Goal: Task Accomplishment & Management: Complete application form

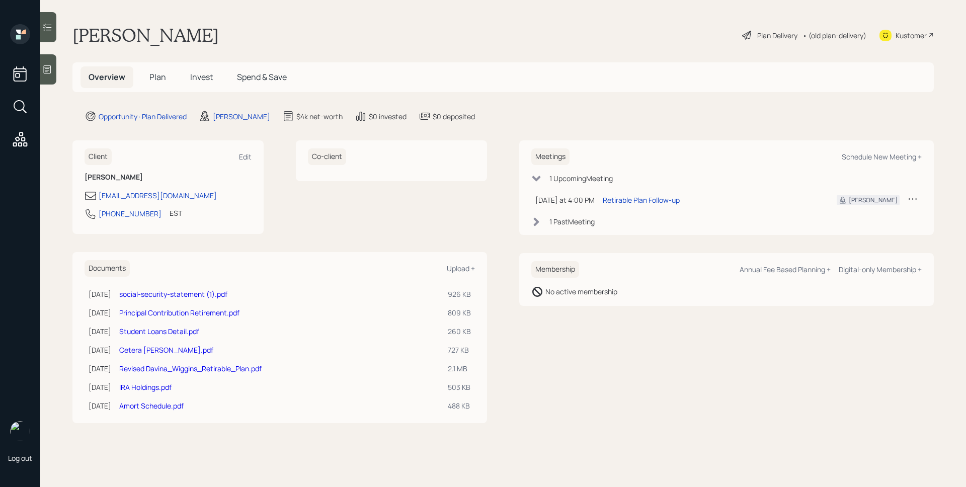
click at [158, 79] on span "Plan" at bounding box center [157, 76] width 17 height 11
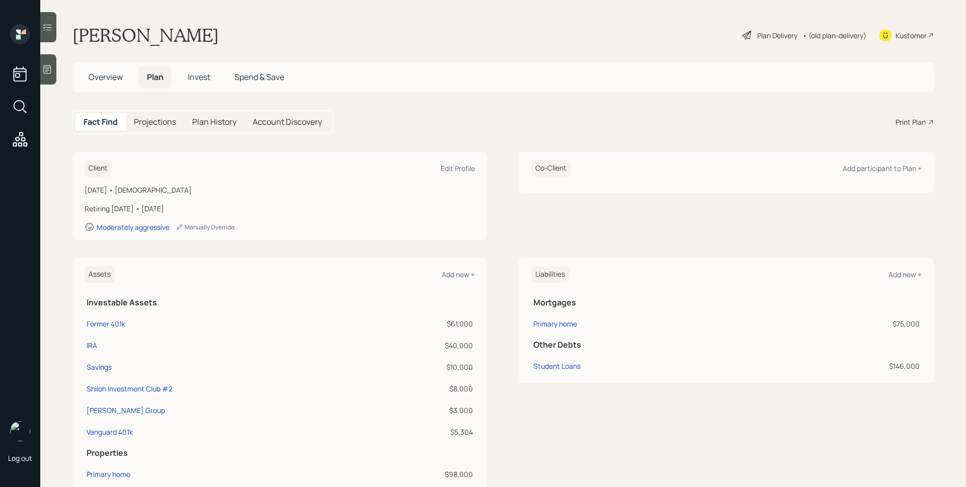
click at [101, 80] on span "Overview" at bounding box center [106, 76] width 34 height 11
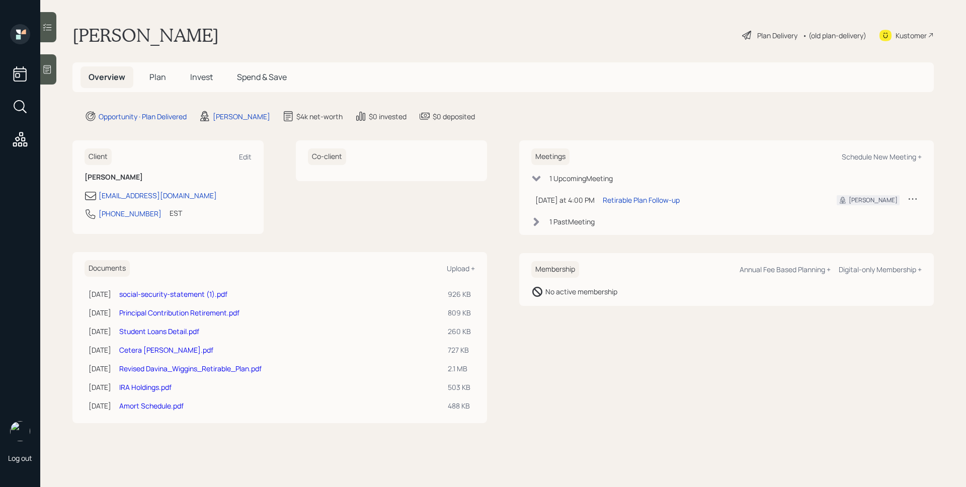
click at [761, 32] on div "Plan Delivery" at bounding box center [777, 35] width 40 height 11
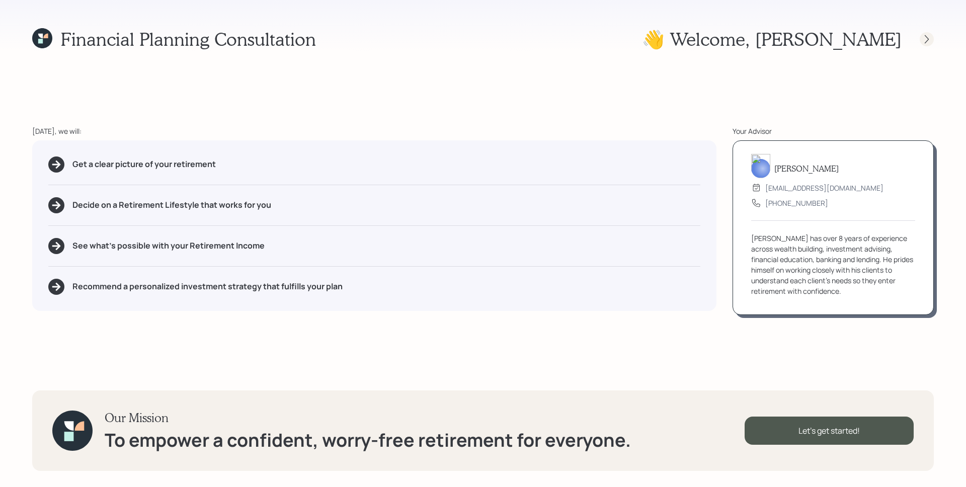
click at [923, 38] on icon at bounding box center [927, 39] width 10 height 10
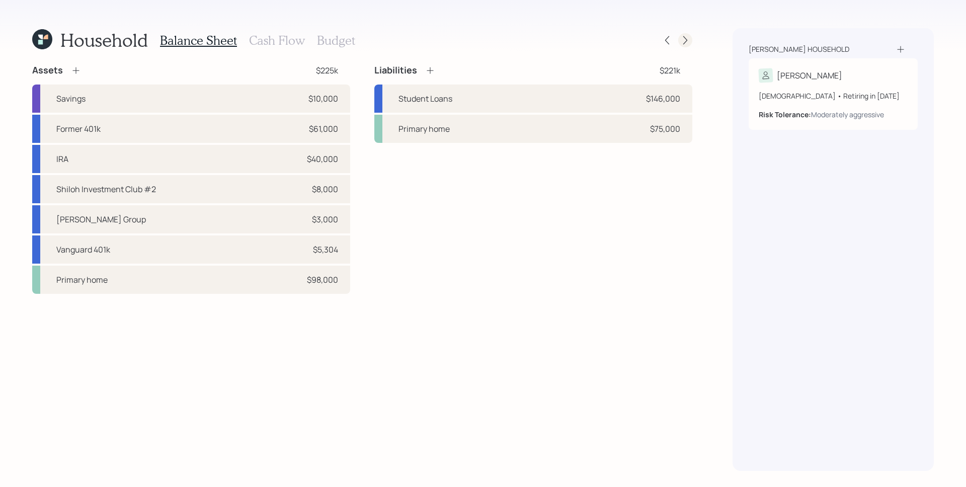
click at [688, 45] on icon at bounding box center [685, 40] width 10 height 10
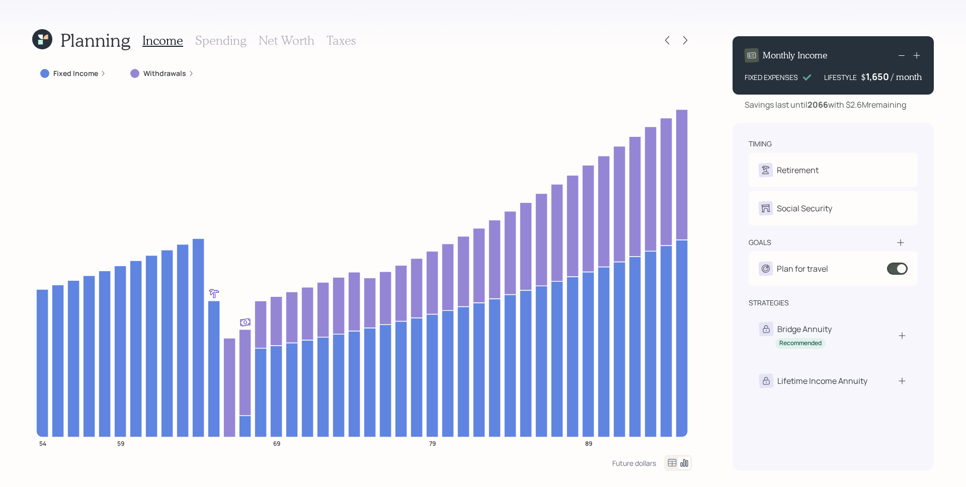
click at [207, 43] on h3 "Spending" at bounding box center [220, 40] width 51 height 15
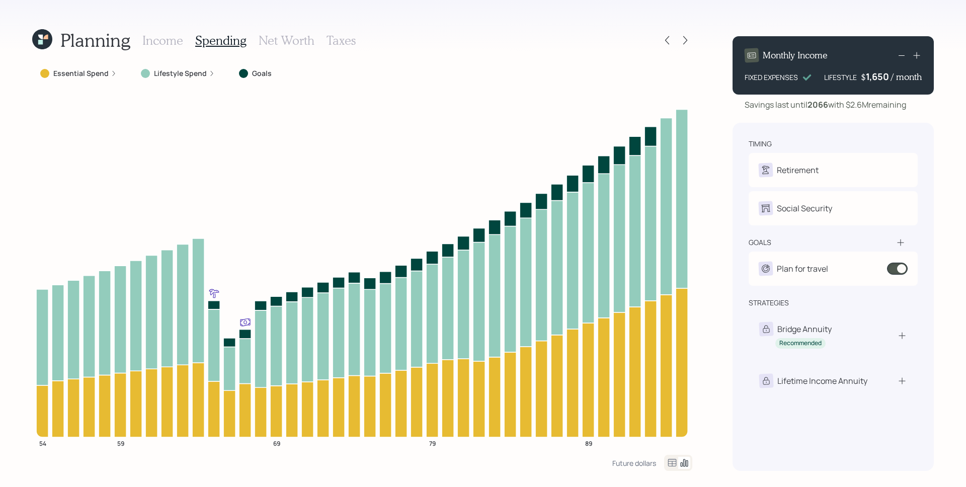
click at [111, 75] on icon at bounding box center [114, 73] width 6 height 6
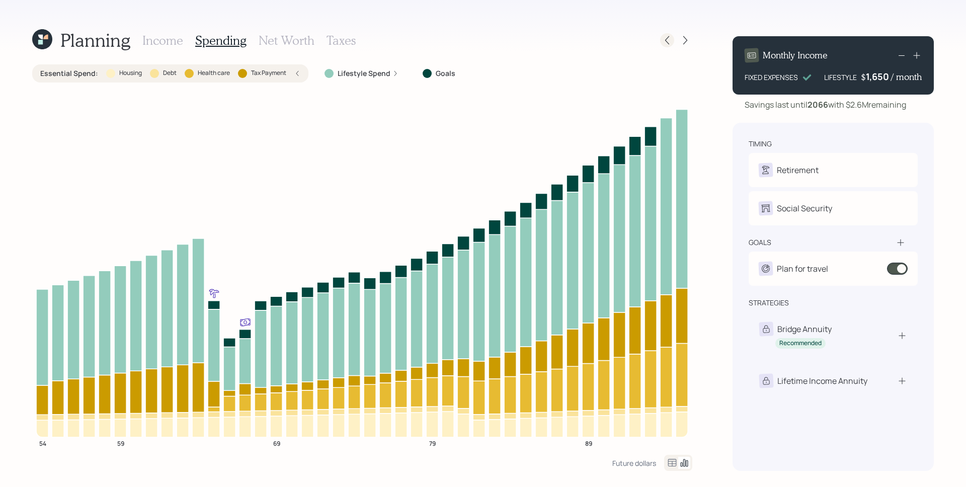
click at [667, 40] on icon at bounding box center [667, 40] width 10 height 10
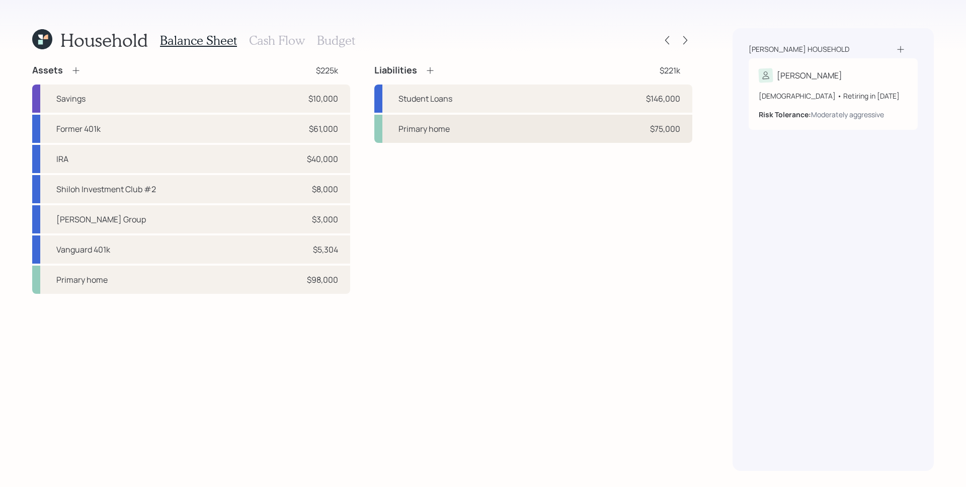
click at [575, 136] on div "Primary home $75,000" at bounding box center [533, 129] width 318 height 28
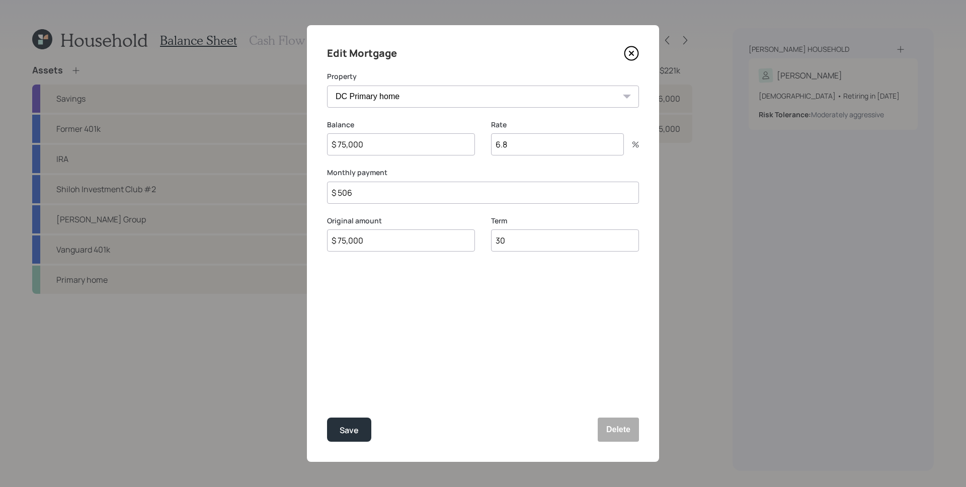
click at [634, 46] on icon at bounding box center [631, 53] width 15 height 15
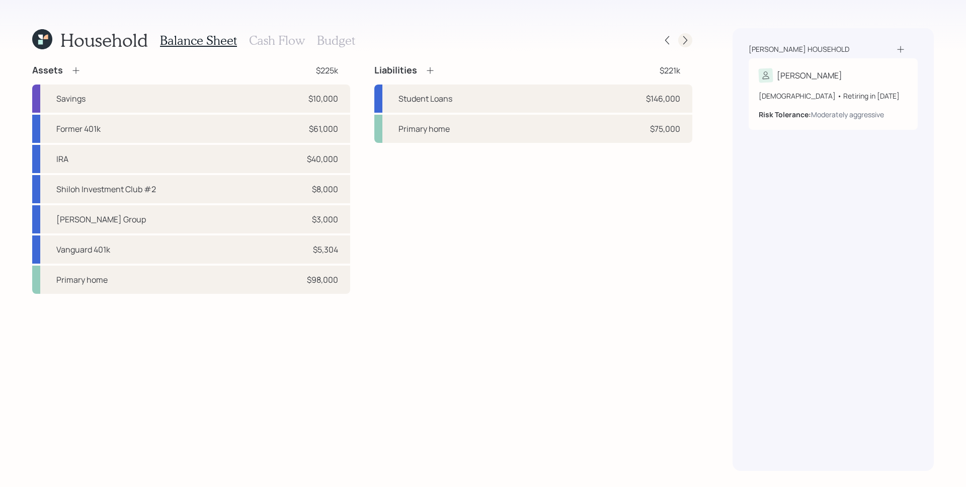
click at [684, 37] on icon at bounding box center [685, 40] width 10 height 10
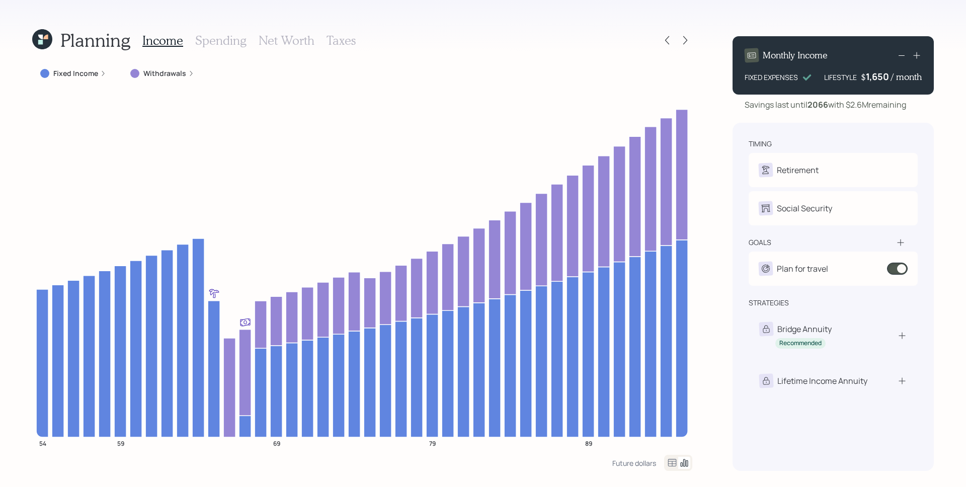
click at [241, 43] on h3 "Spending" at bounding box center [220, 40] width 51 height 15
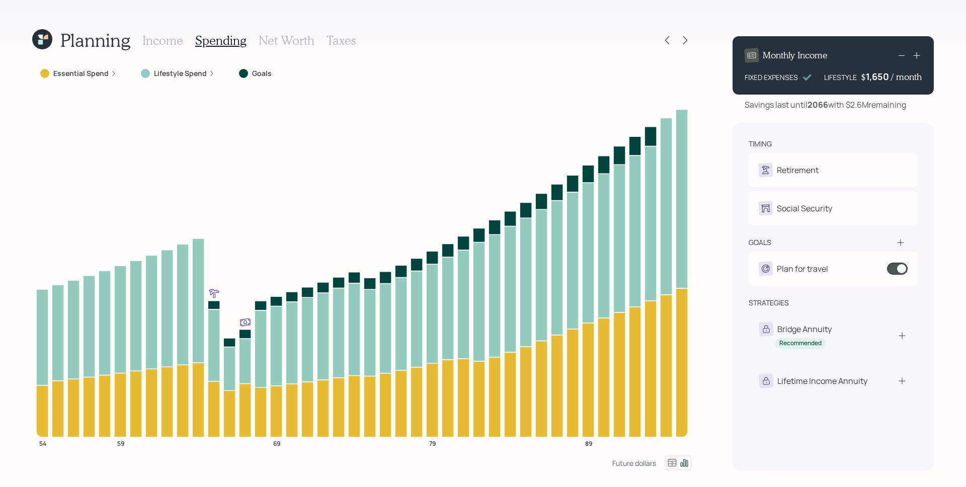
click at [111, 74] on icon at bounding box center [114, 73] width 6 height 6
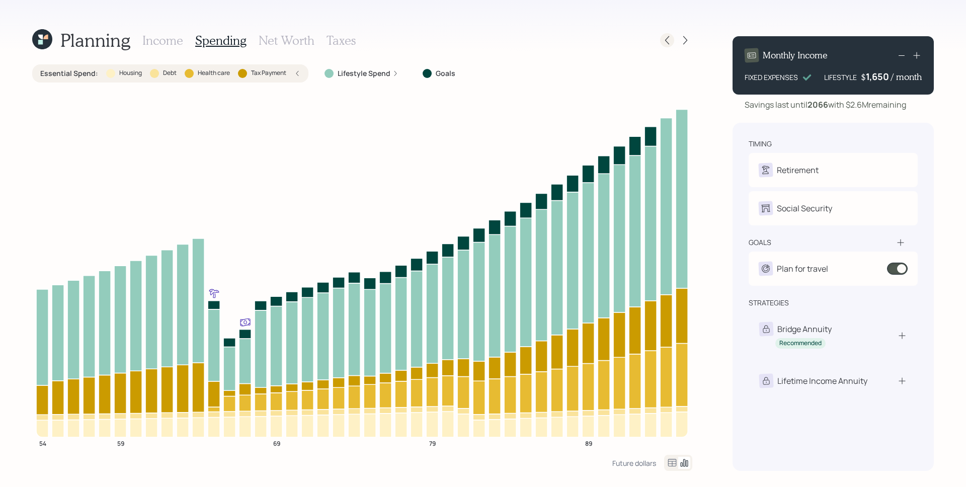
click at [667, 44] on icon at bounding box center [667, 40] width 10 height 10
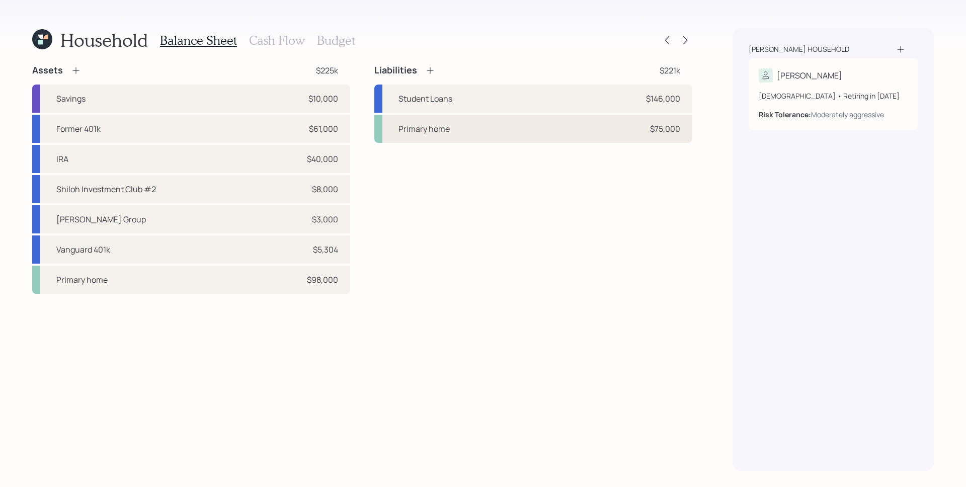
click at [445, 130] on div "Primary home" at bounding box center [424, 129] width 51 height 12
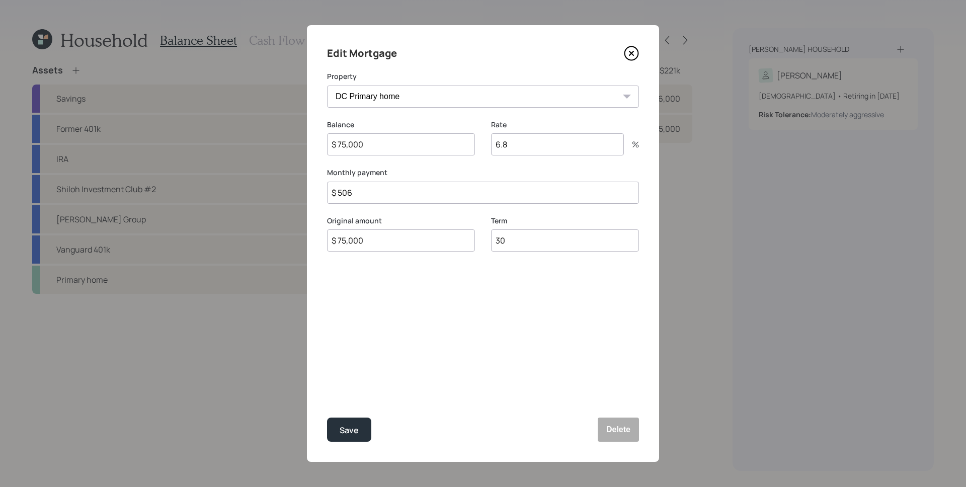
click at [387, 199] on input "$ 506" at bounding box center [483, 193] width 312 height 22
click at [388, 199] on input "$ 506" at bounding box center [483, 193] width 312 height 22
type input "$ 499"
click at [358, 427] on div "Save" at bounding box center [349, 431] width 19 height 14
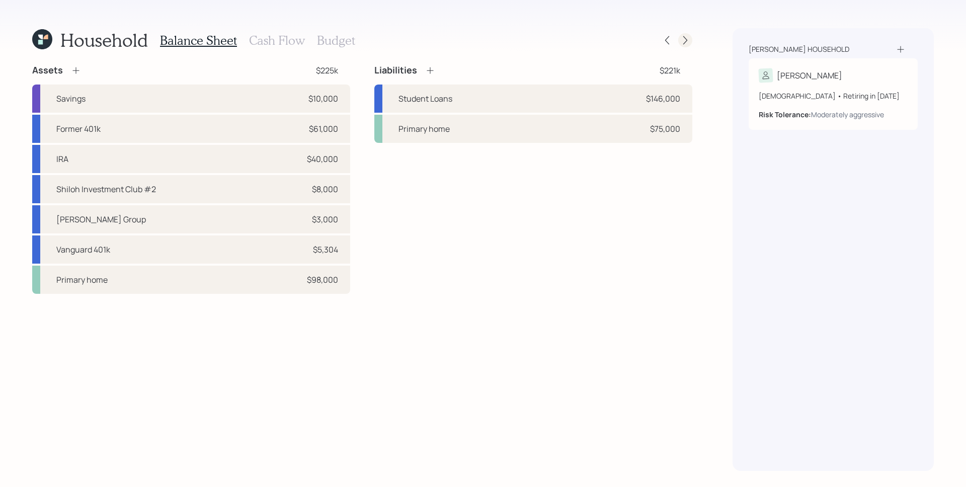
click at [682, 41] on icon at bounding box center [685, 40] width 10 height 10
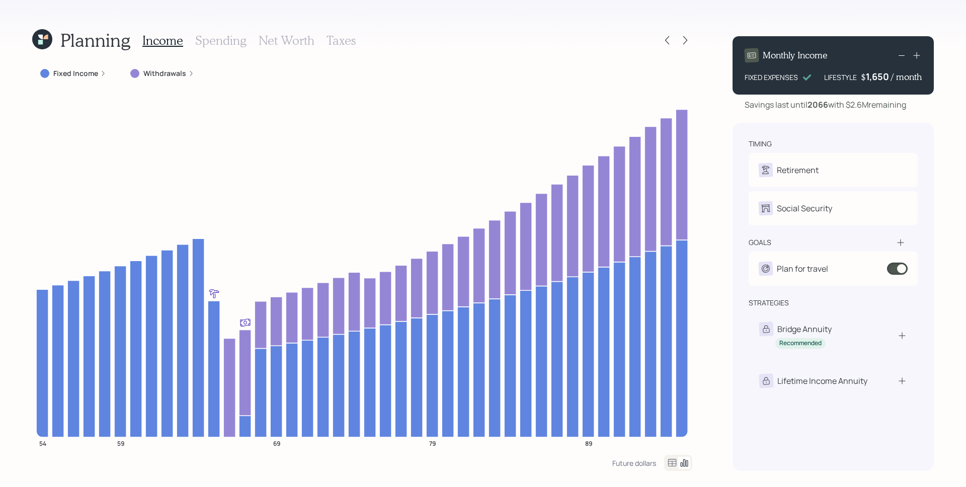
click at [207, 40] on h3 "Spending" at bounding box center [220, 40] width 51 height 15
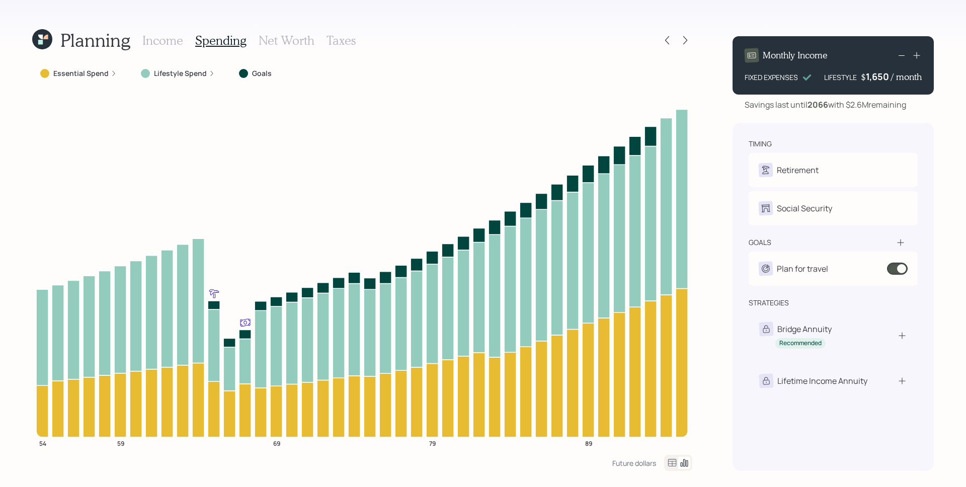
click at [106, 77] on label "Essential Spend" at bounding box center [80, 73] width 55 height 10
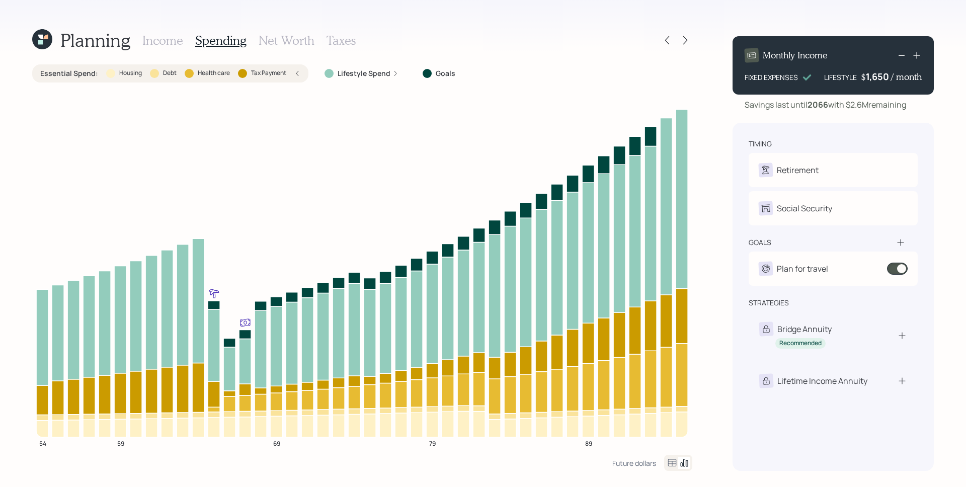
click at [169, 38] on h3 "Income" at bounding box center [162, 40] width 41 height 15
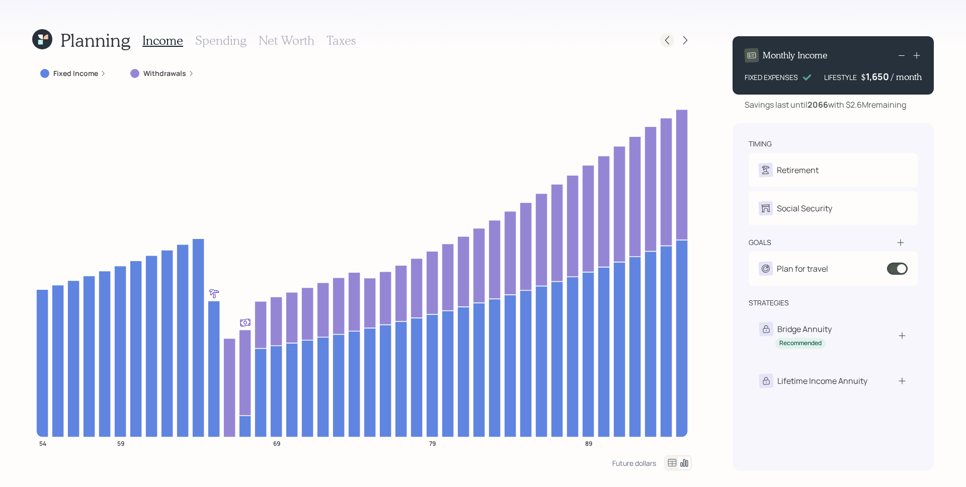
click at [670, 37] on icon at bounding box center [667, 40] width 10 height 10
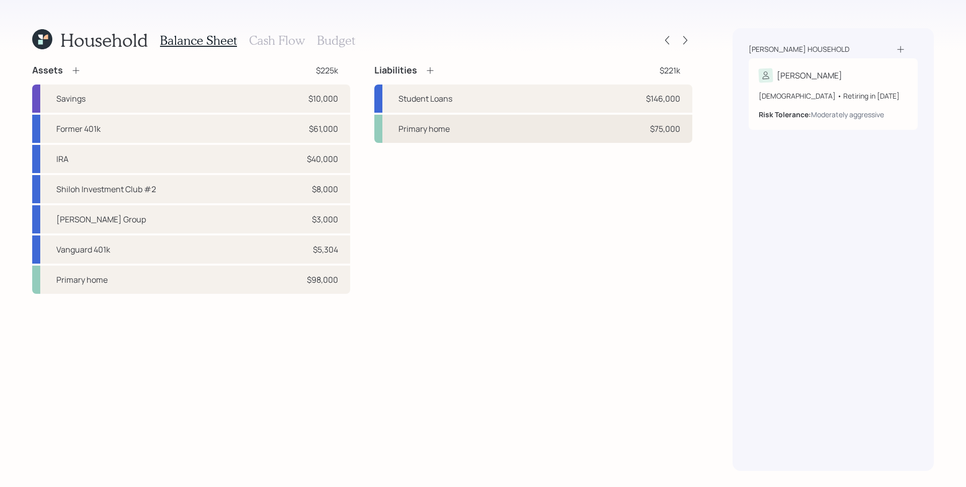
click at [608, 138] on div "Primary home $75,000" at bounding box center [533, 129] width 318 height 28
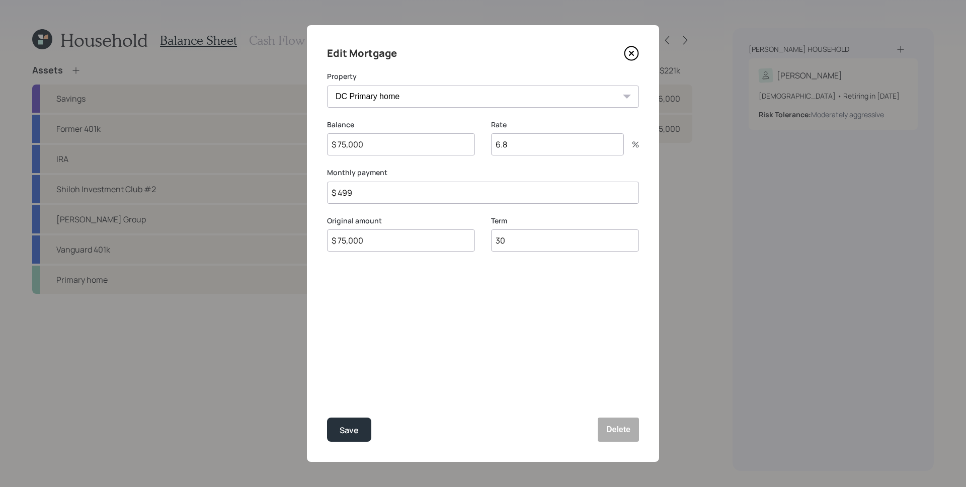
drag, startPoint x: 374, startPoint y: 140, endPoint x: 351, endPoint y: 140, distance: 22.6
click at [351, 142] on input "$ 75,000" at bounding box center [401, 144] width 148 height 22
type input "$ 75,611"
drag, startPoint x: 338, startPoint y: 427, endPoint x: 354, endPoint y: 426, distance: 16.2
click at [338, 427] on button "Save" at bounding box center [349, 430] width 44 height 24
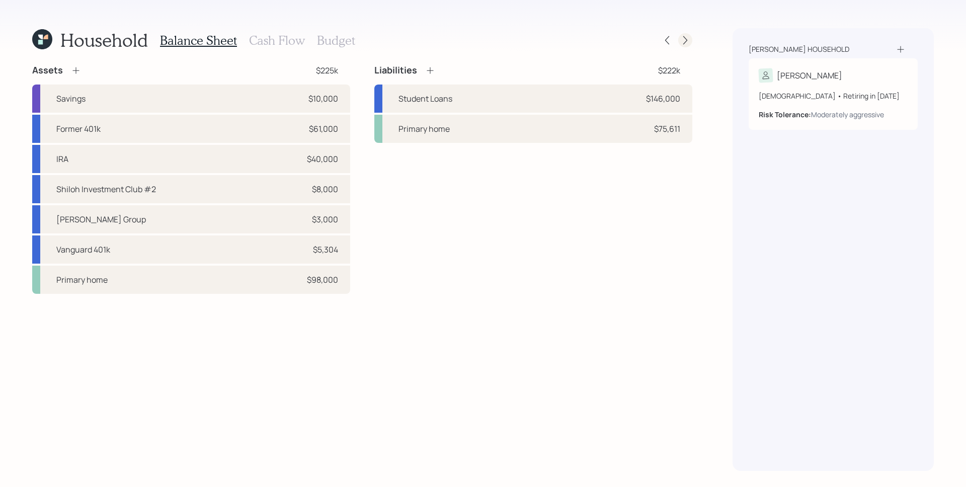
click at [685, 44] on icon at bounding box center [685, 40] width 10 height 10
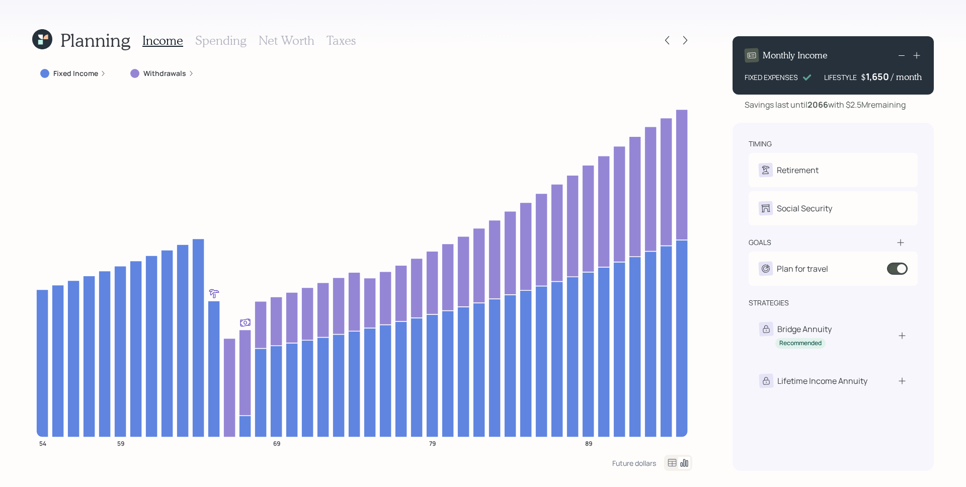
click at [225, 44] on h3 "Spending" at bounding box center [220, 40] width 51 height 15
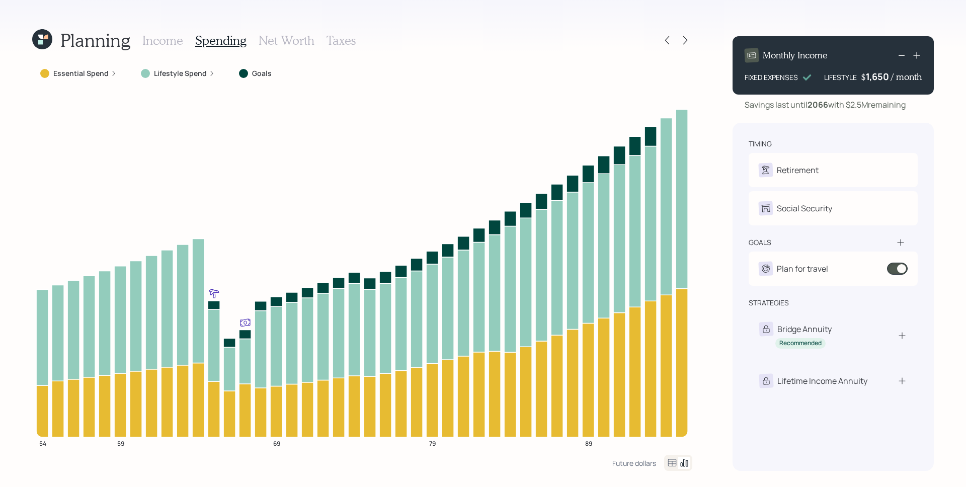
click at [118, 72] on div "Essential Spend" at bounding box center [78, 73] width 93 height 18
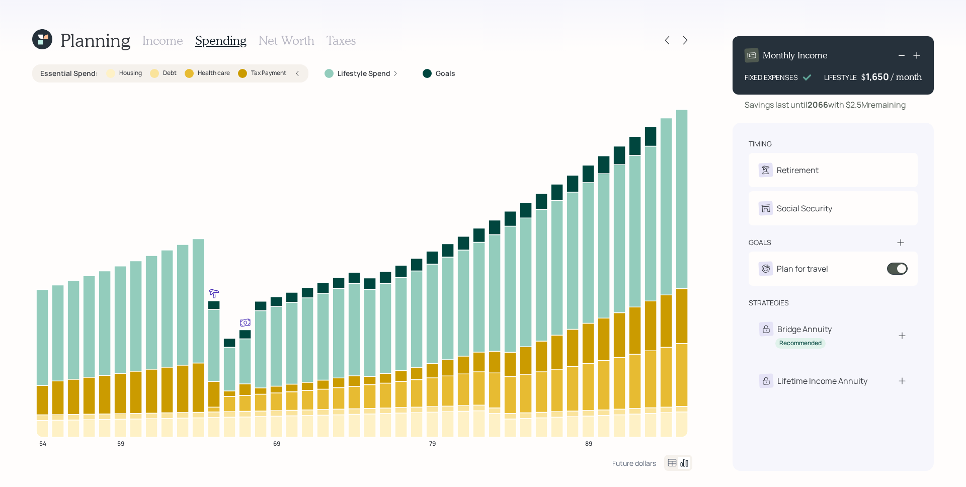
click at [35, 31] on icon at bounding box center [42, 39] width 20 height 20
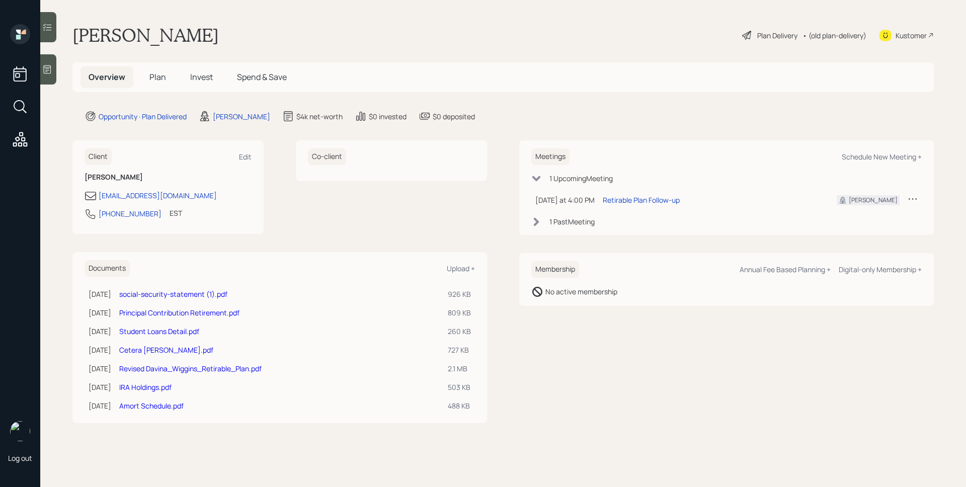
click at [158, 79] on span "Plan" at bounding box center [157, 76] width 17 height 11
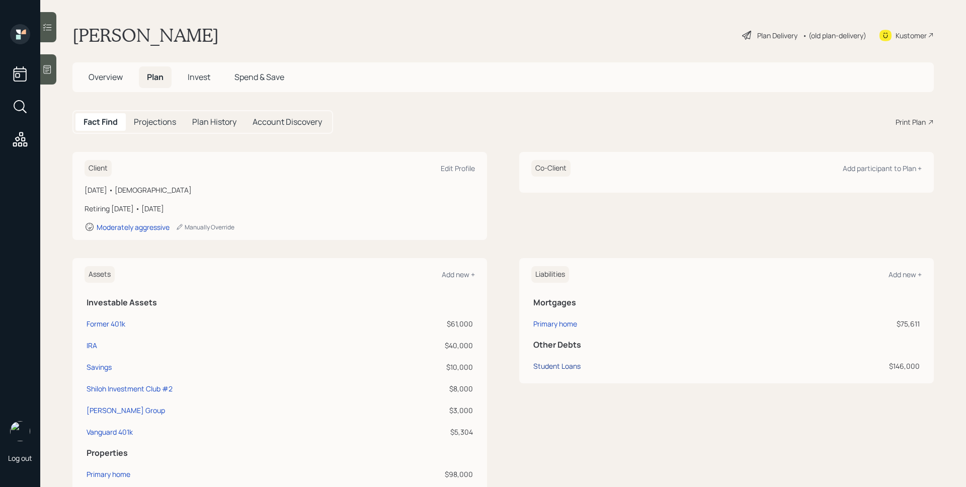
click at [562, 363] on div "Student Loans" at bounding box center [556, 366] width 47 height 11
select select "student"
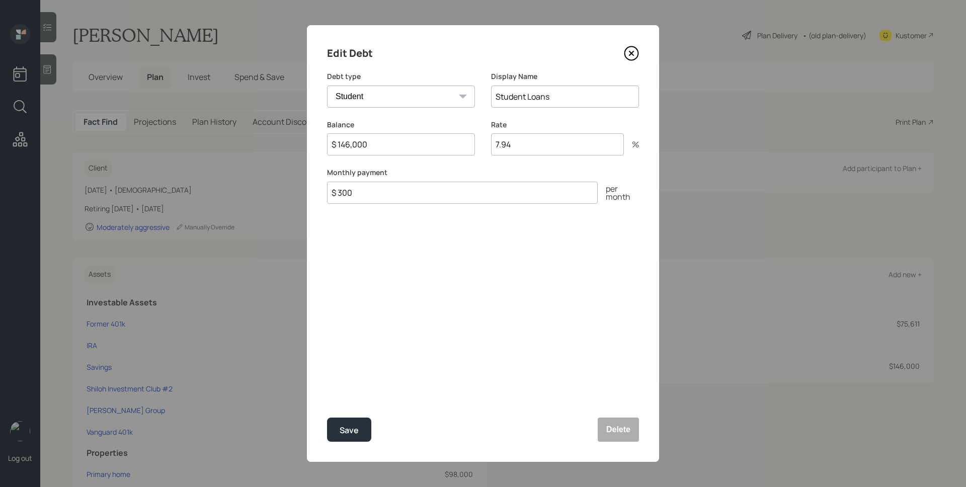
click at [637, 54] on icon at bounding box center [631, 53] width 15 height 15
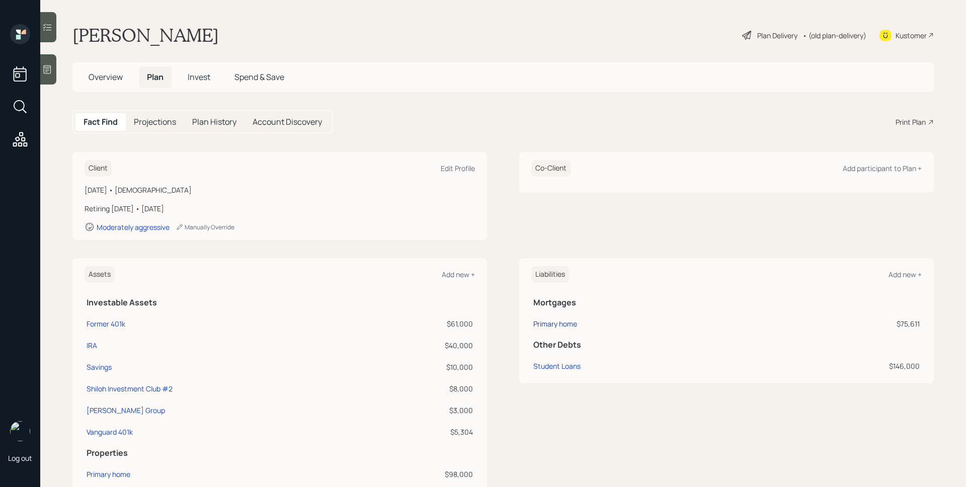
click at [566, 327] on div "Primary home" at bounding box center [555, 324] width 44 height 11
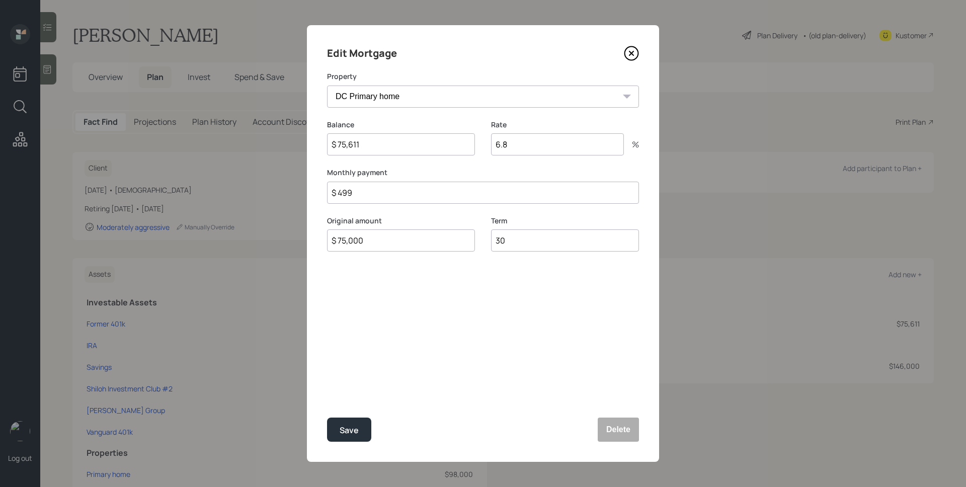
click at [541, 146] on input "6.8" at bounding box center [557, 144] width 133 height 22
type input "6.929"
click at [354, 422] on button "Save" at bounding box center [349, 430] width 44 height 24
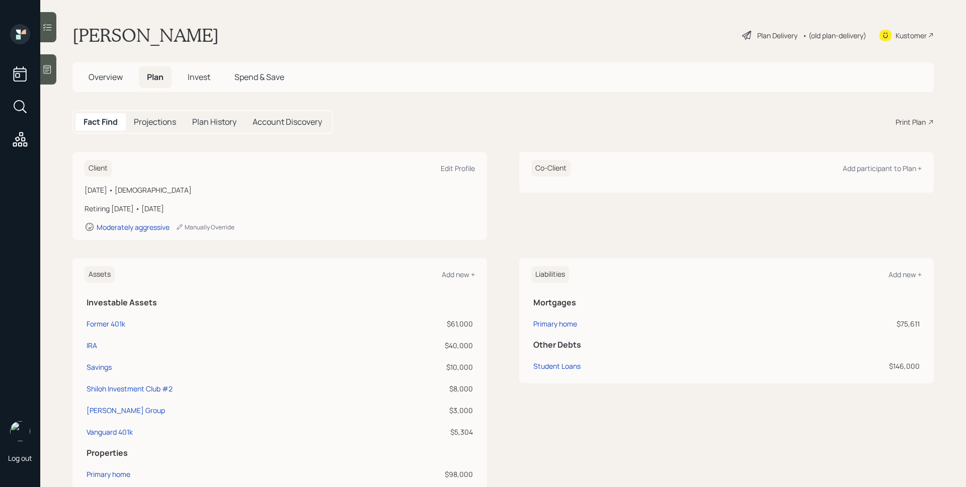
click at [757, 32] on div "Plan Delivery" at bounding box center [777, 35] width 40 height 11
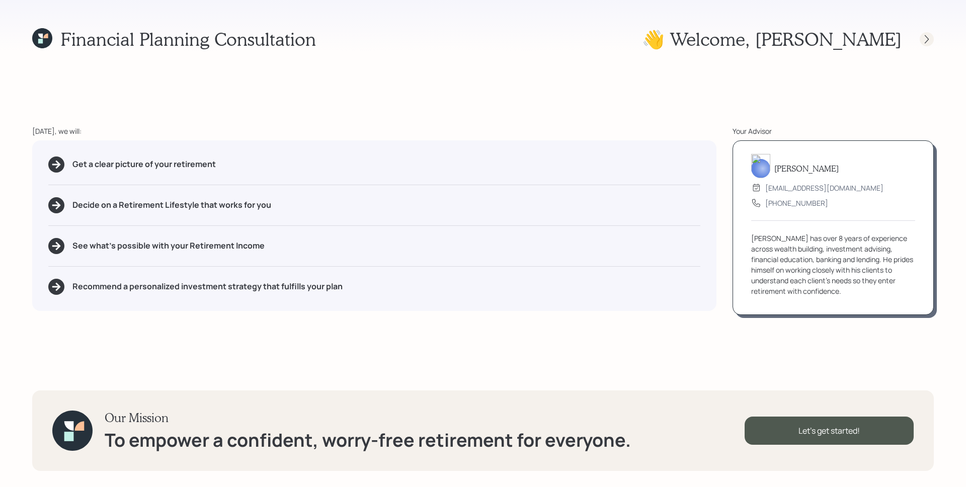
click at [929, 39] on icon at bounding box center [927, 39] width 4 height 9
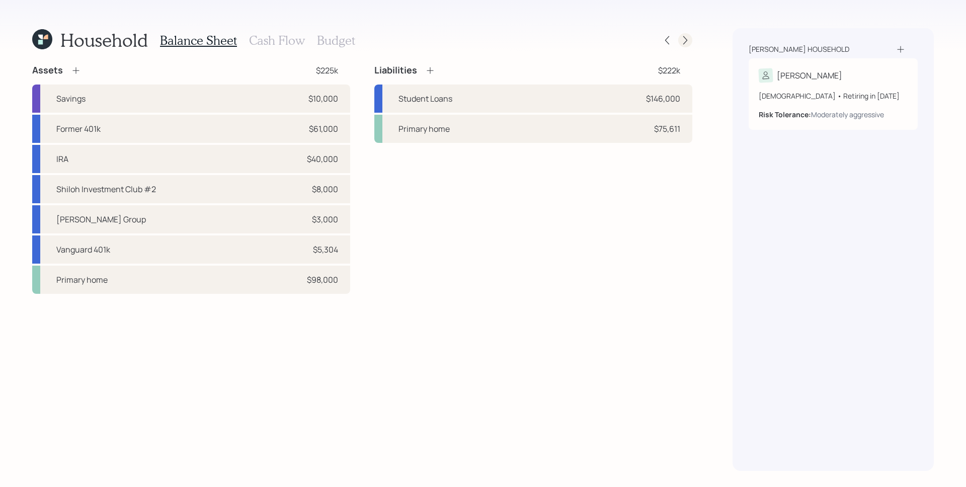
click at [684, 41] on icon at bounding box center [685, 40] width 10 height 10
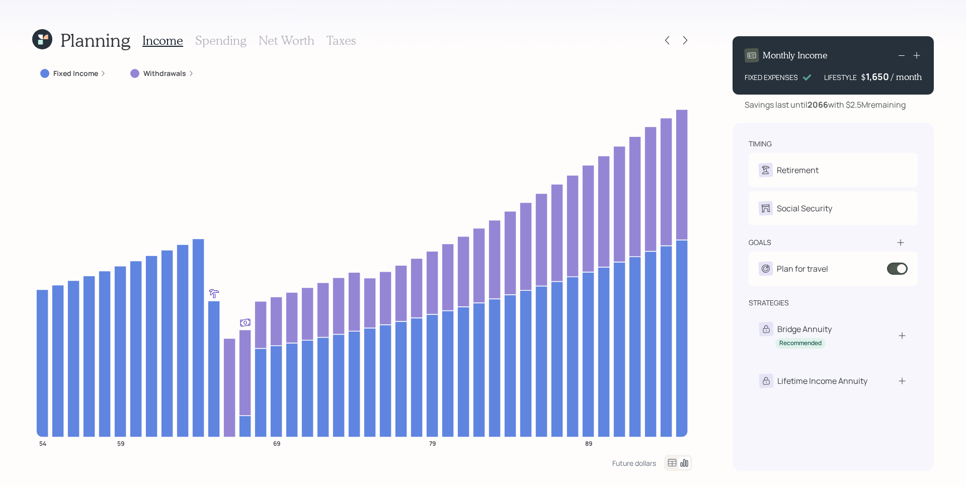
drag, startPoint x: 226, startPoint y: 39, endPoint x: 156, endPoint y: 61, distance: 73.7
click at [226, 39] on h3 "Spending" at bounding box center [220, 40] width 51 height 15
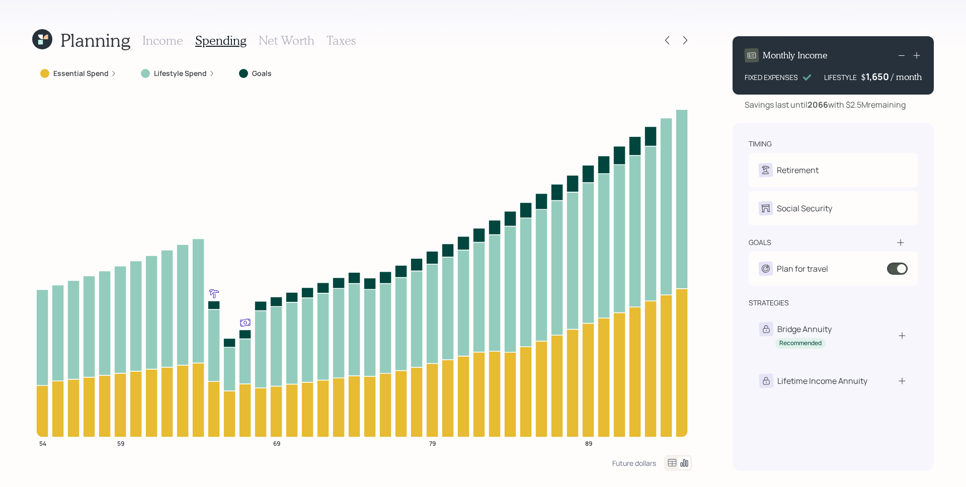
drag, startPoint x: 107, startPoint y: 74, endPoint x: 127, endPoint y: 82, distance: 21.0
click at [107, 74] on div "Essential Spend" at bounding box center [78, 73] width 77 height 10
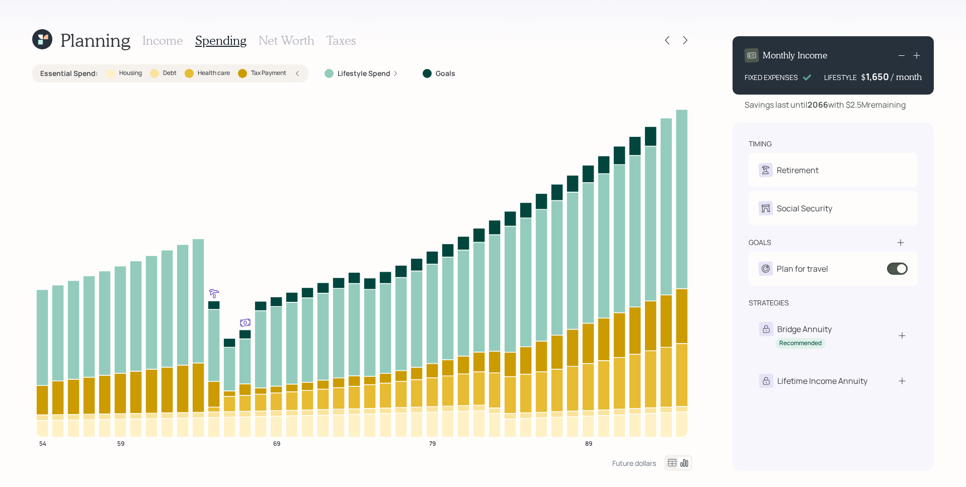
click at [36, 41] on icon at bounding box center [42, 39] width 20 height 20
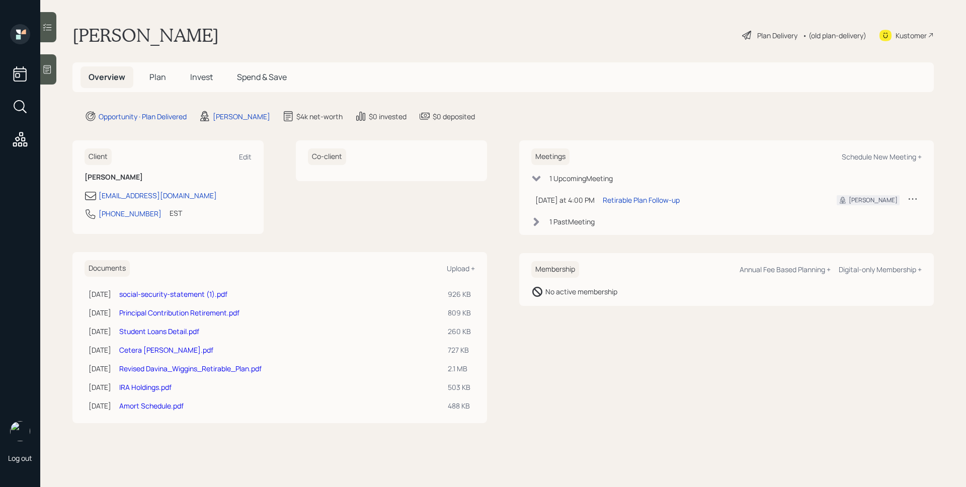
drag, startPoint x: 155, startPoint y: 76, endPoint x: 278, endPoint y: 150, distance: 143.8
click at [155, 76] on span "Plan" at bounding box center [157, 76] width 17 height 11
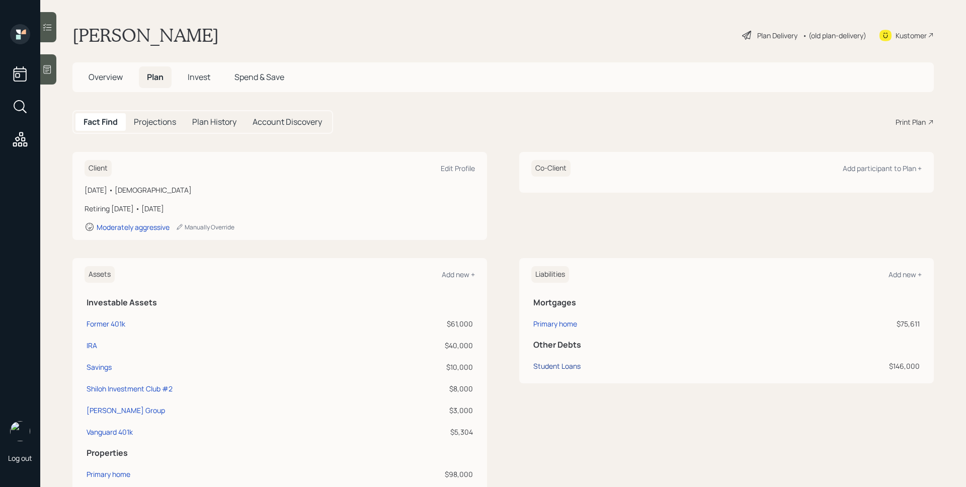
click at [560, 367] on div "Student Loans" at bounding box center [556, 366] width 47 height 11
select select "student"
click at [106, 71] on span "Overview" at bounding box center [106, 76] width 34 height 11
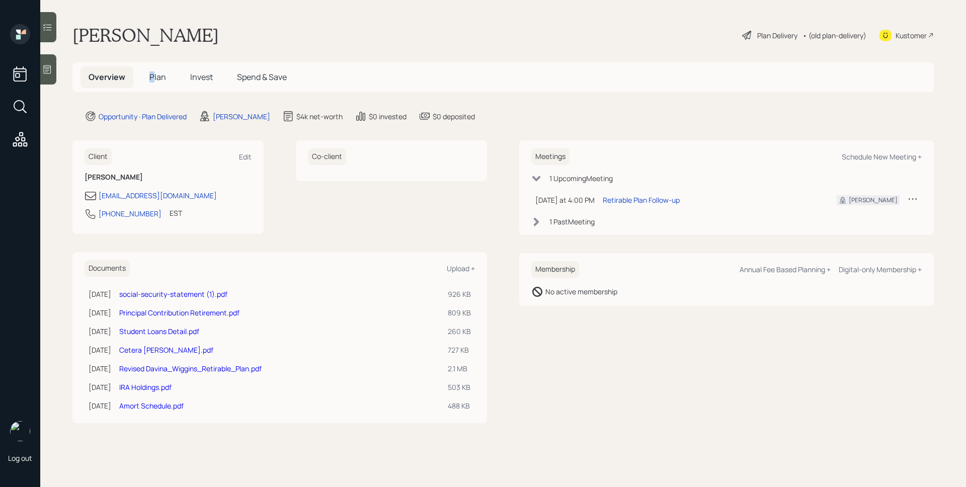
click at [151, 80] on span "Plan" at bounding box center [157, 76] width 17 height 11
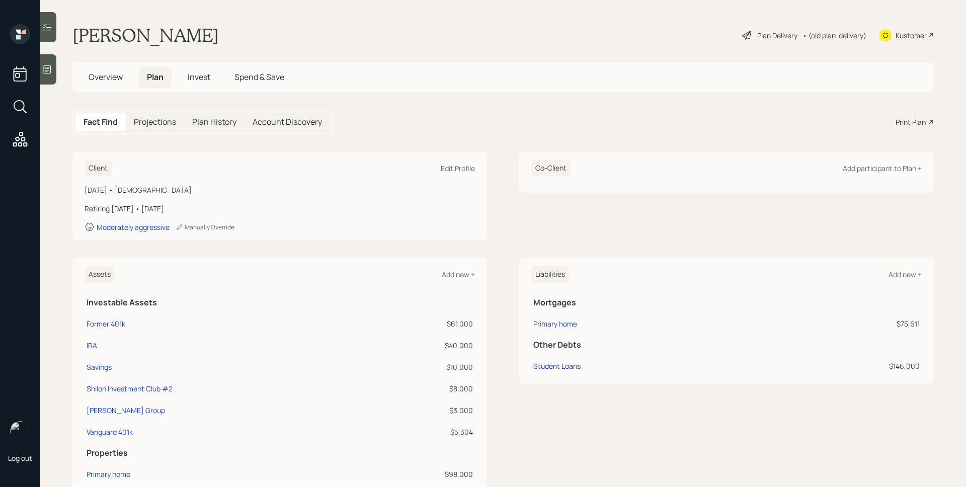
click at [567, 364] on div "Student Loans" at bounding box center [556, 366] width 47 height 11
select select "student"
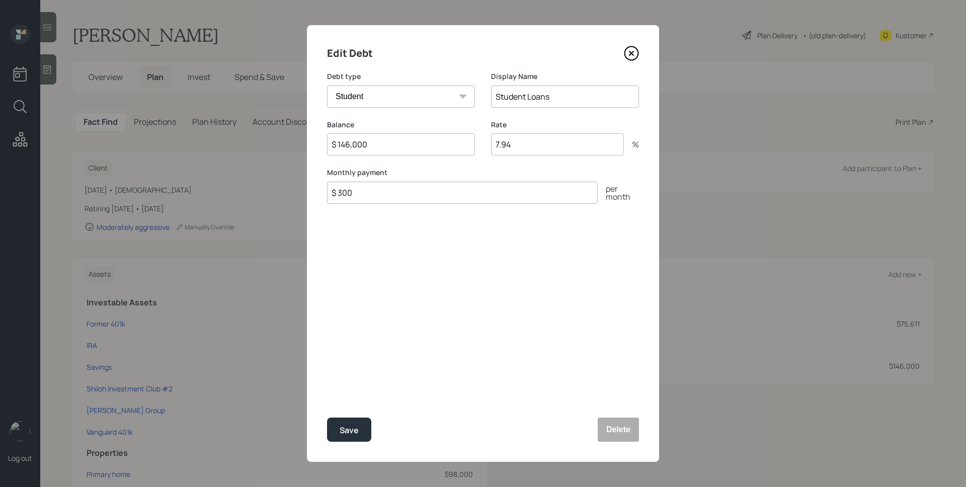
click at [539, 146] on input "7.94" at bounding box center [557, 144] width 133 height 22
type input "5.25"
click at [343, 432] on div "Save" at bounding box center [349, 431] width 19 height 14
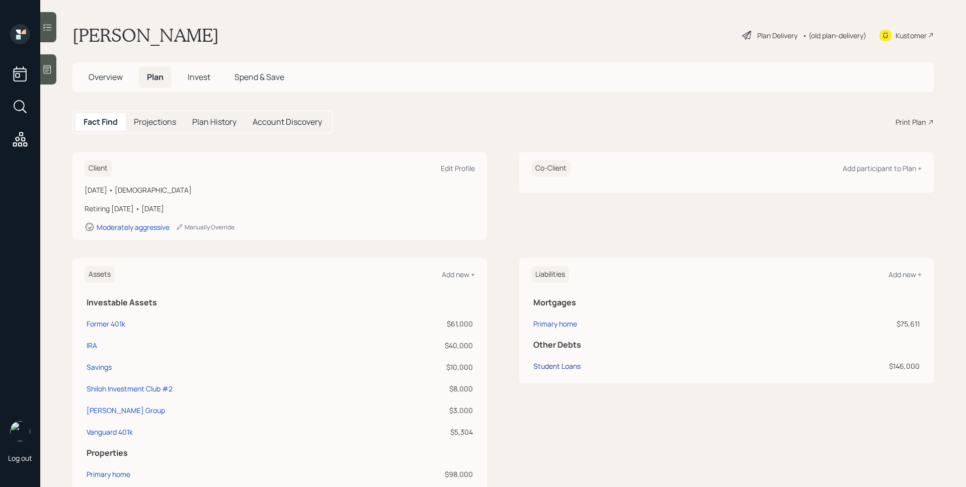
click at [553, 369] on div "Student Loans" at bounding box center [556, 366] width 47 height 11
select select "student"
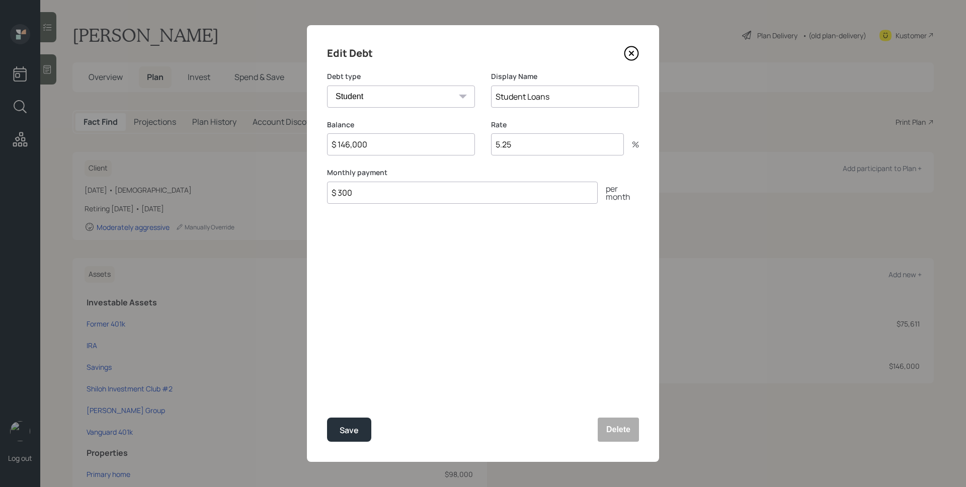
drag, startPoint x: 347, startPoint y: 144, endPoint x: 381, endPoint y: 143, distance: 33.7
click at [381, 143] on input "$ 146,000" at bounding box center [401, 144] width 148 height 22
type input "$ 148,475"
click at [348, 429] on div "Save" at bounding box center [349, 431] width 19 height 14
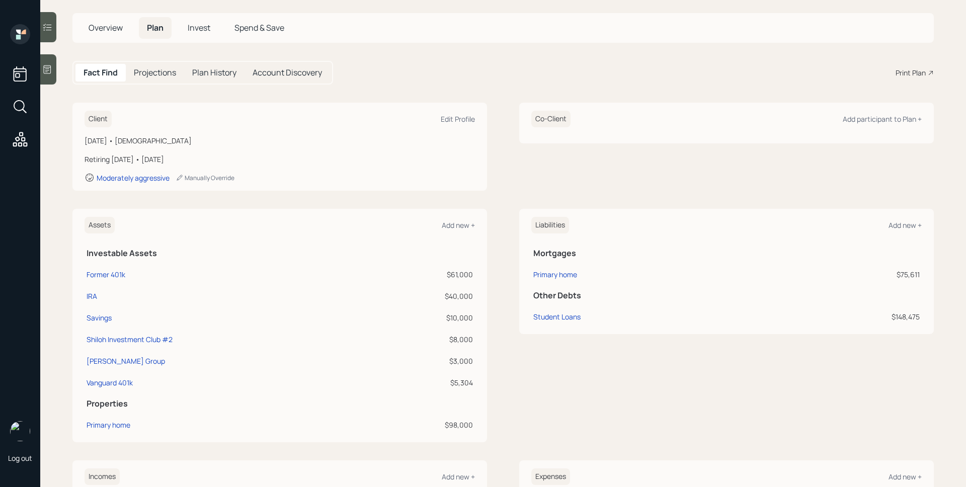
scroll to position [323, 0]
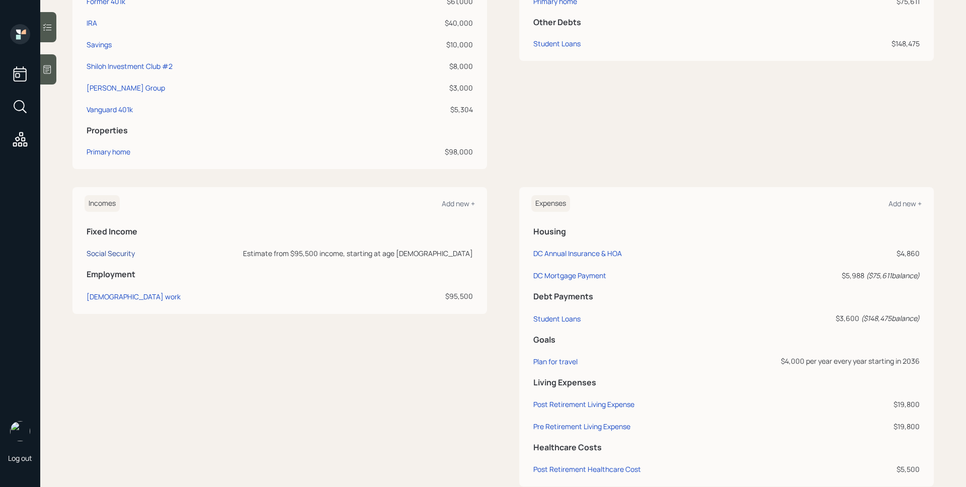
click at [125, 249] on div "Social Security" at bounding box center [111, 254] width 48 height 10
select select "9"
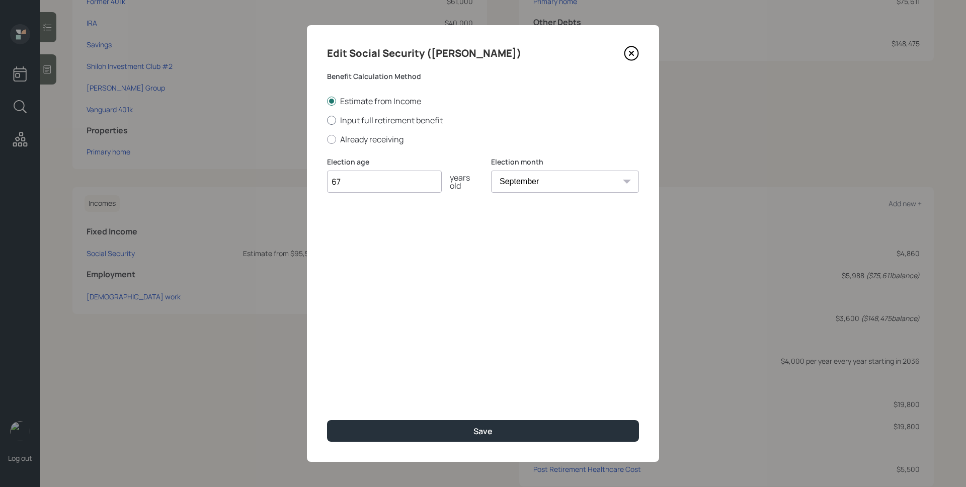
click at [356, 121] on label "Input full retirement benefit" at bounding box center [483, 120] width 312 height 11
click at [327, 120] on input "Input full retirement benefit" at bounding box center [327, 120] width 1 height 1
radio input "true"
click at [392, 231] on input "$" at bounding box center [483, 230] width 312 height 22
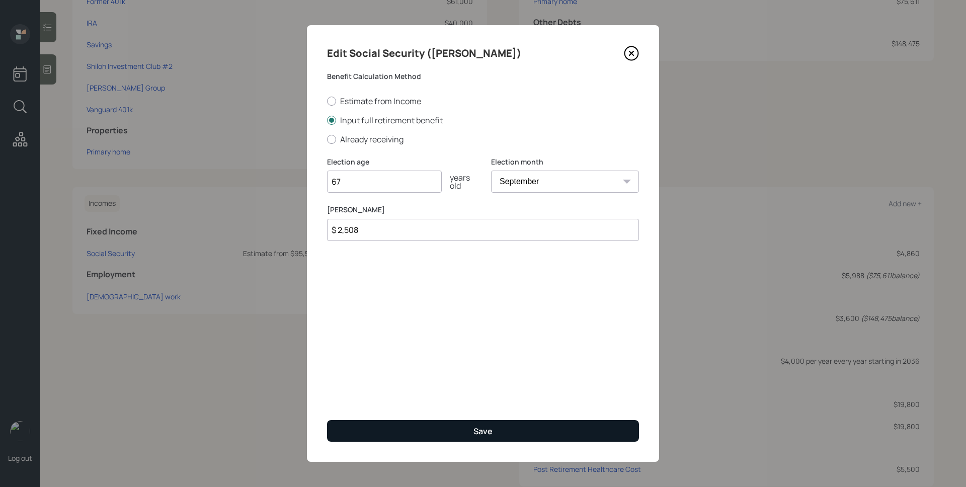
type input "$ 2,508"
click at [504, 432] on button "Save" at bounding box center [483, 431] width 312 height 22
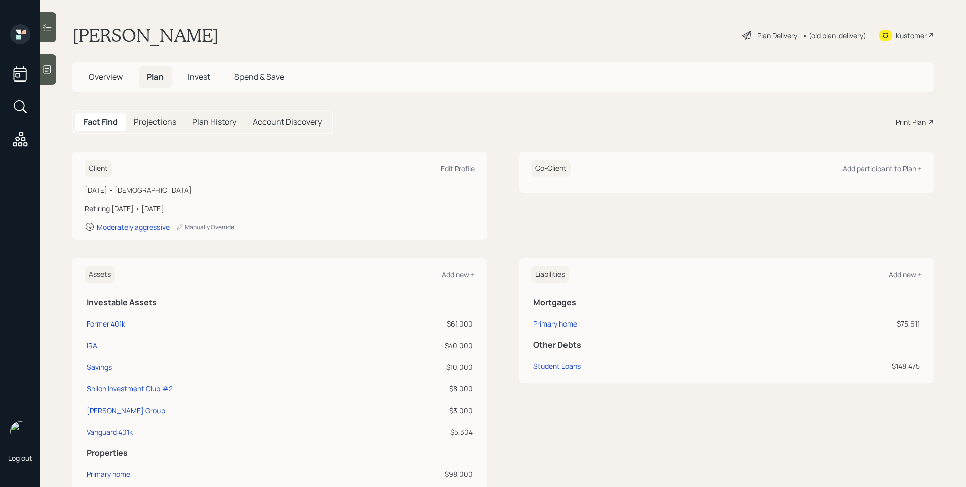
click at [768, 36] on div "Plan Delivery" at bounding box center [777, 35] width 40 height 11
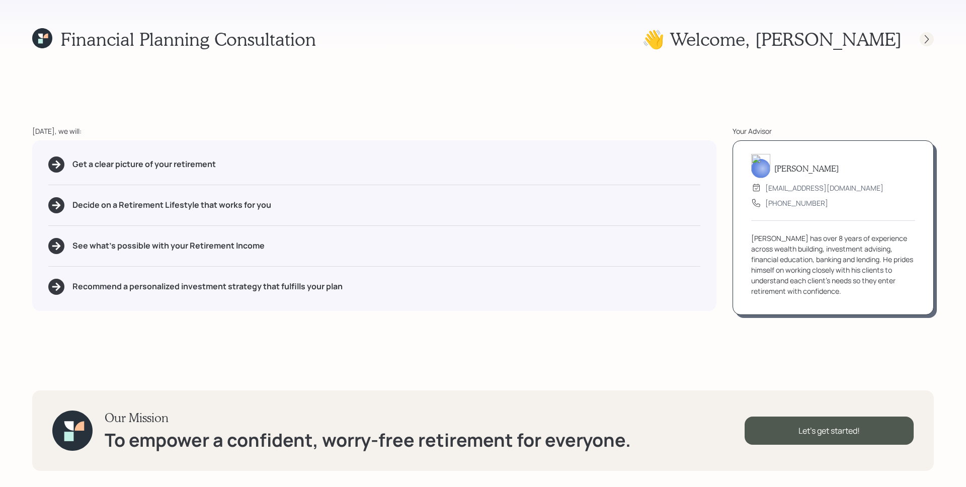
click at [926, 43] on div at bounding box center [927, 39] width 14 height 14
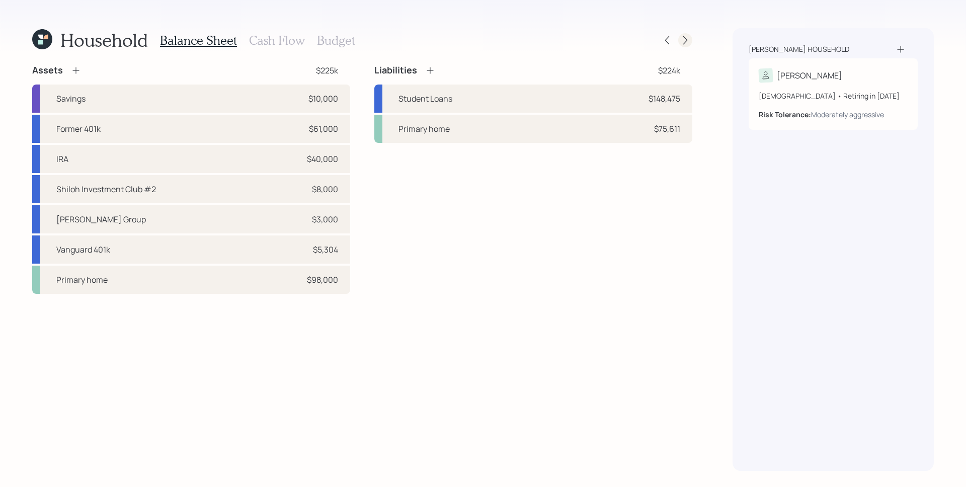
click at [689, 44] on icon at bounding box center [685, 40] width 10 height 10
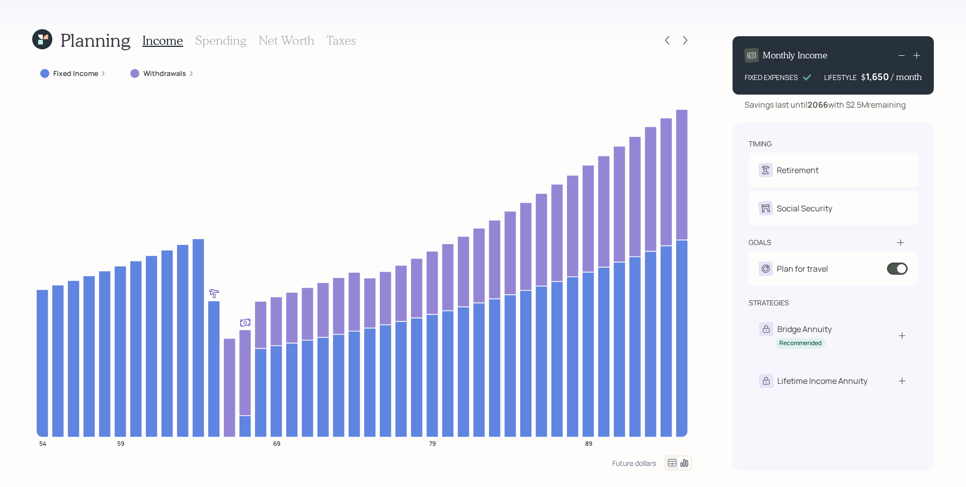
click at [39, 41] on icon at bounding box center [40, 42] width 5 height 5
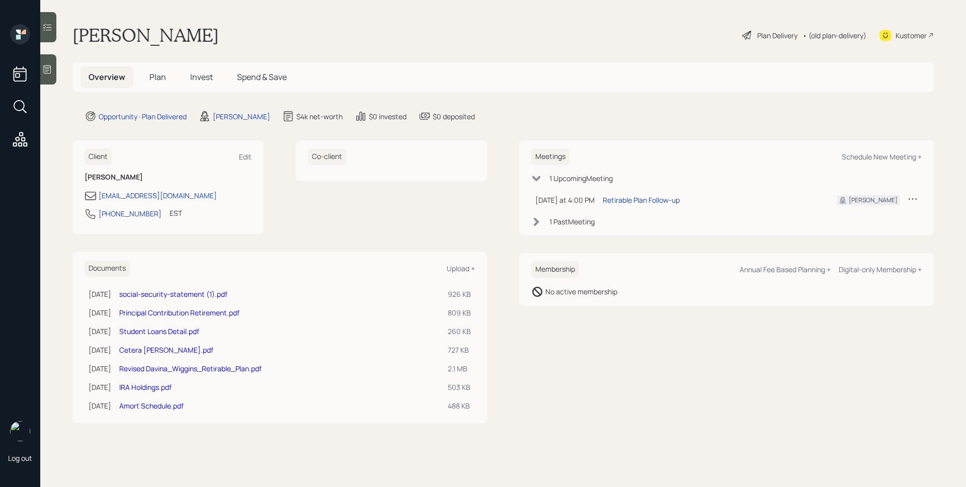
click at [147, 76] on h5 "Plan" at bounding box center [157, 77] width 33 height 22
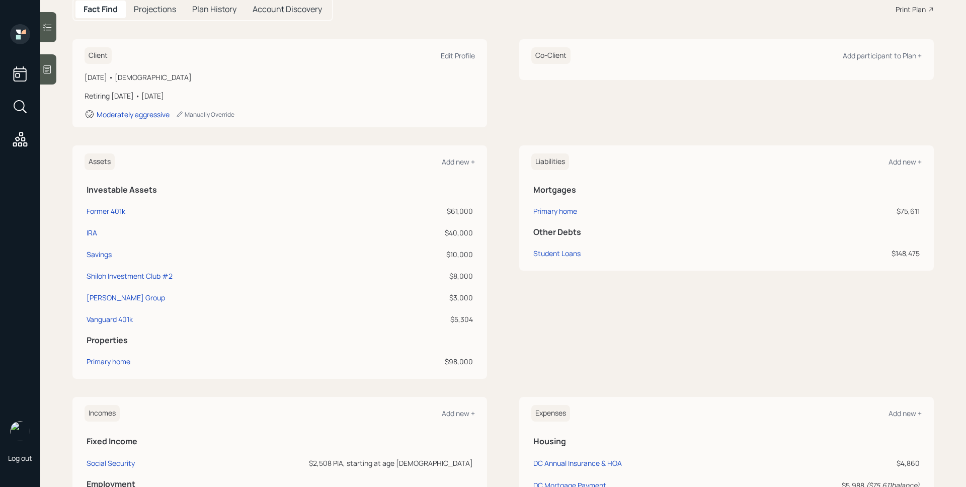
scroll to position [178, 0]
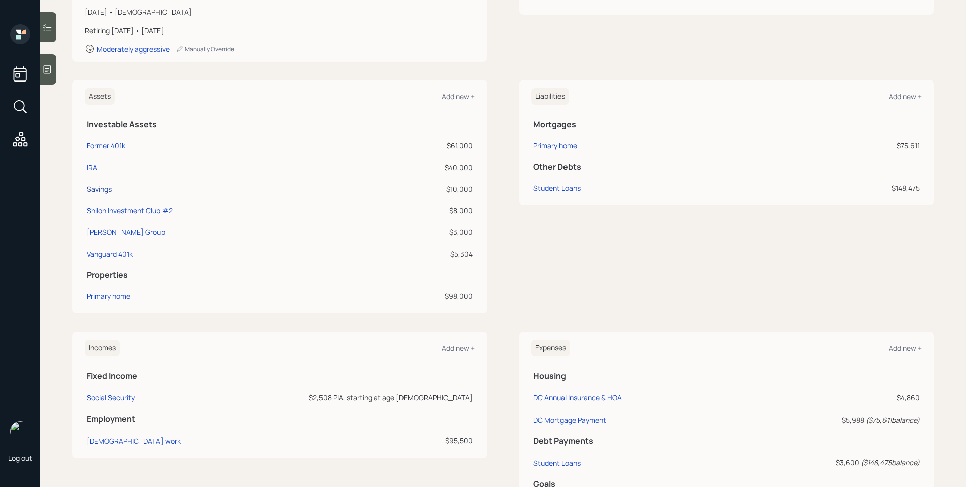
click at [106, 189] on div "Savings" at bounding box center [99, 189] width 25 height 11
select select "emergency_fund"
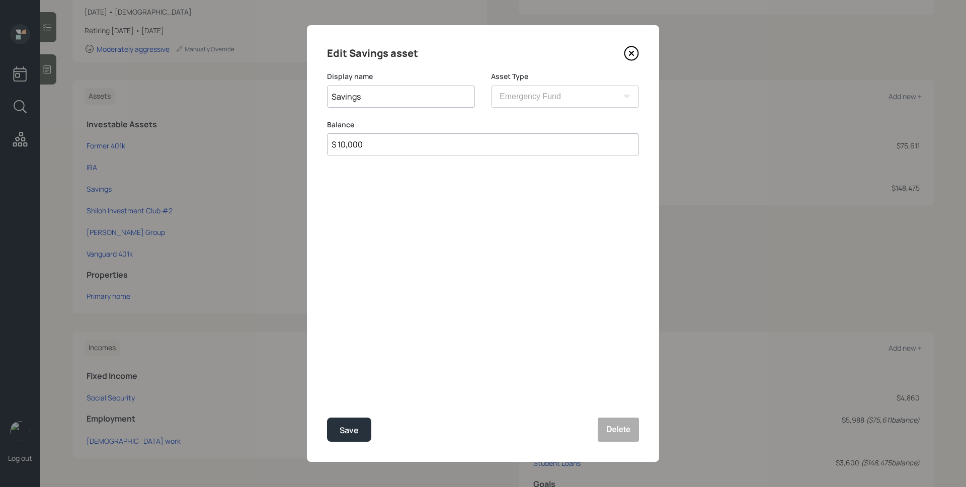
click at [629, 55] on icon at bounding box center [631, 53] width 15 height 15
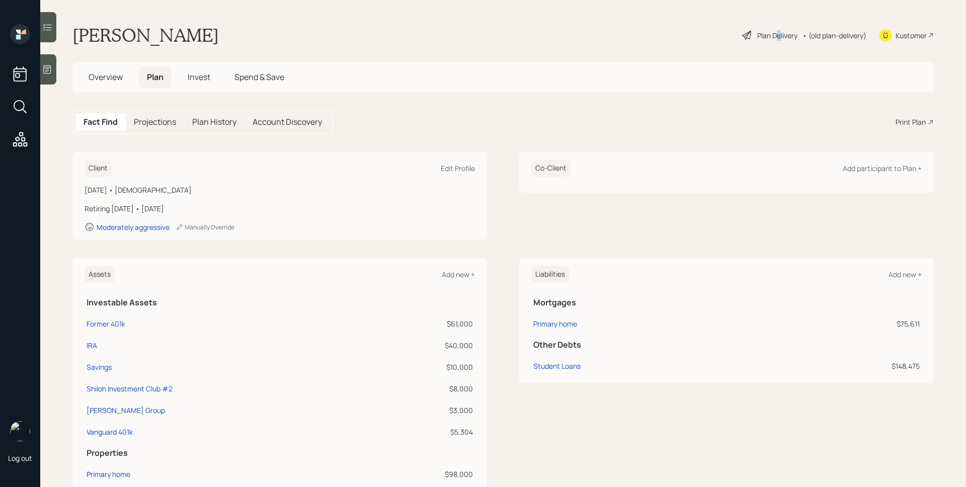
click at [770, 35] on div "Plan Delivery" at bounding box center [777, 35] width 40 height 11
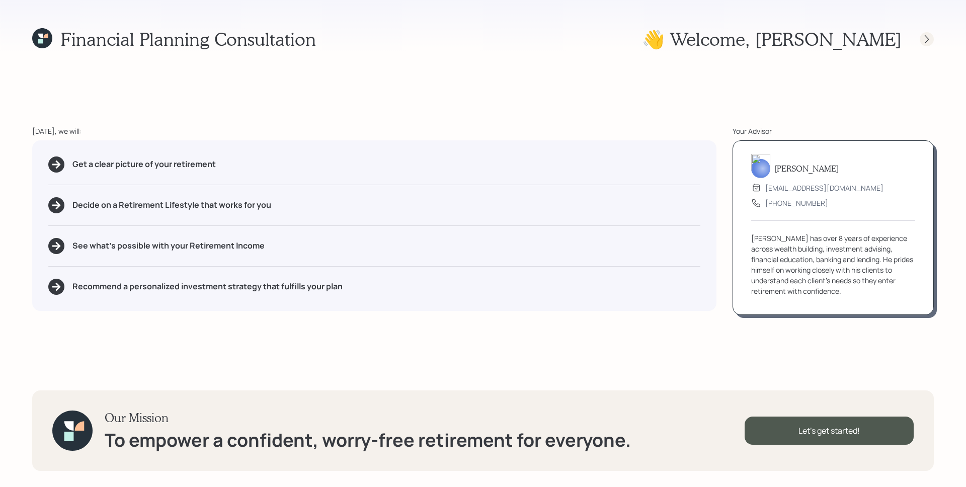
click at [933, 39] on div "Financial Planning Consultation 👋 Welcome , Davina Today, we will: Get a clear …" at bounding box center [483, 243] width 966 height 487
click at [931, 39] on icon at bounding box center [927, 39] width 10 height 10
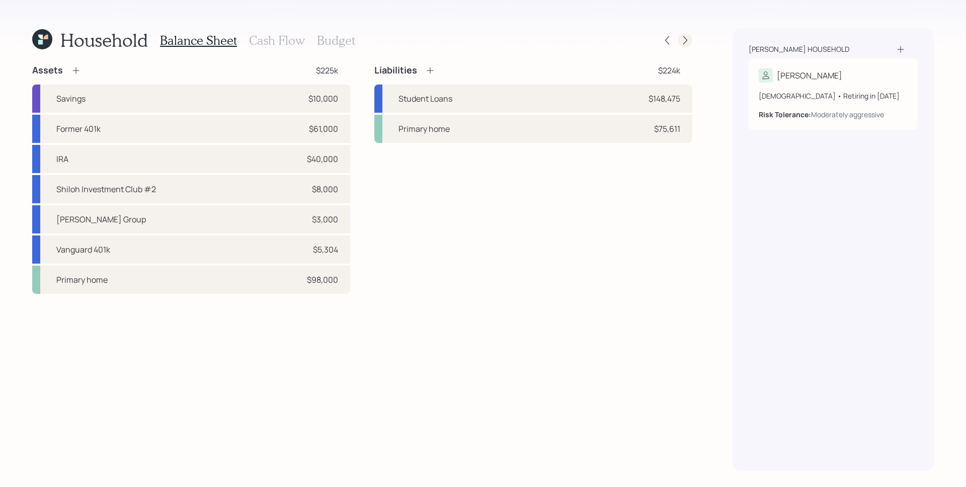
click at [687, 42] on icon at bounding box center [685, 40] width 10 height 10
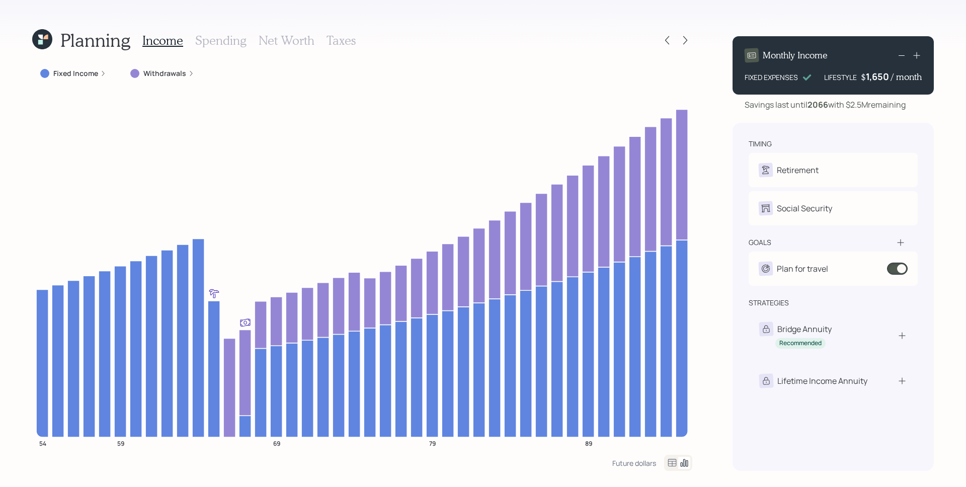
click at [225, 42] on h3 "Spending" at bounding box center [220, 40] width 51 height 15
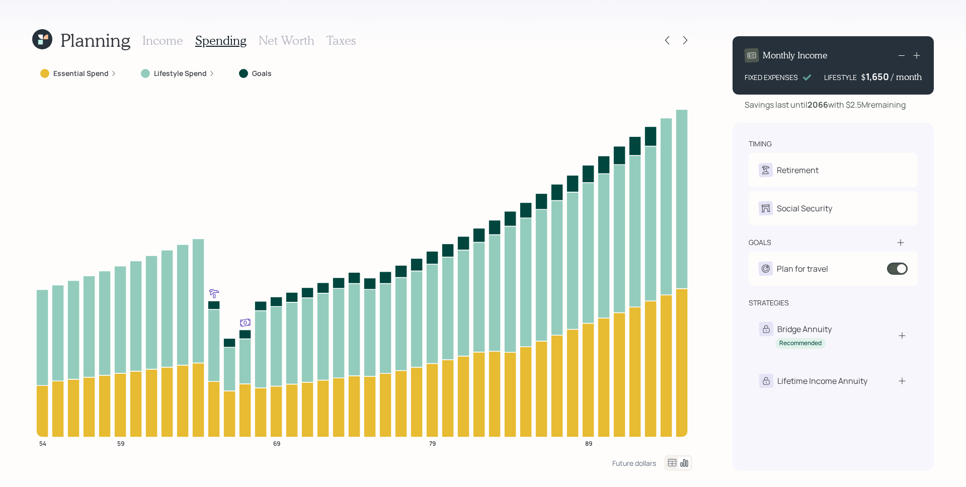
click at [189, 75] on label "Lifestyle Spend" at bounding box center [180, 73] width 53 height 10
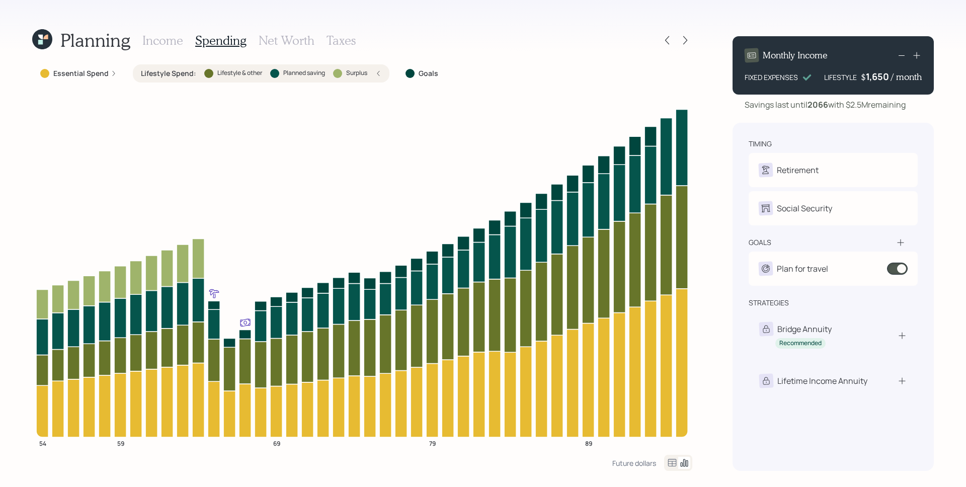
click at [39, 40] on icon at bounding box center [40, 42] width 5 height 5
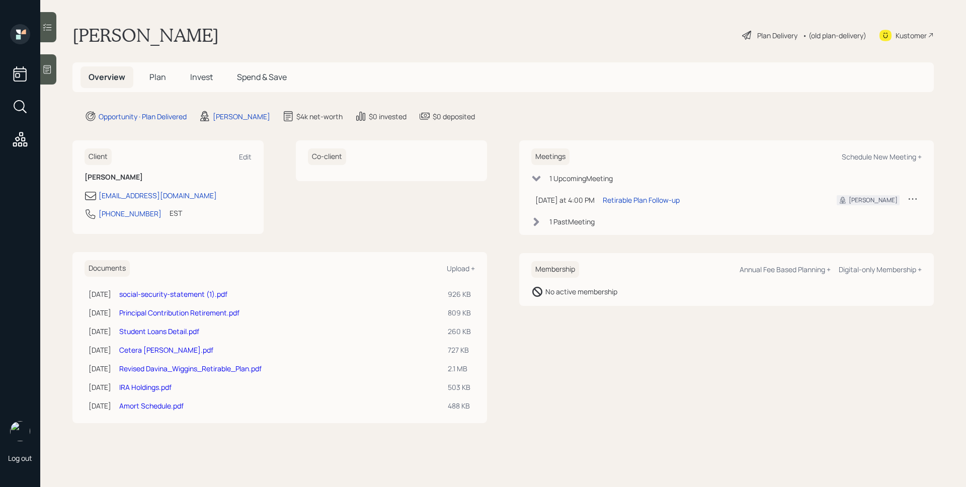
click at [150, 77] on span "Plan" at bounding box center [157, 76] width 17 height 11
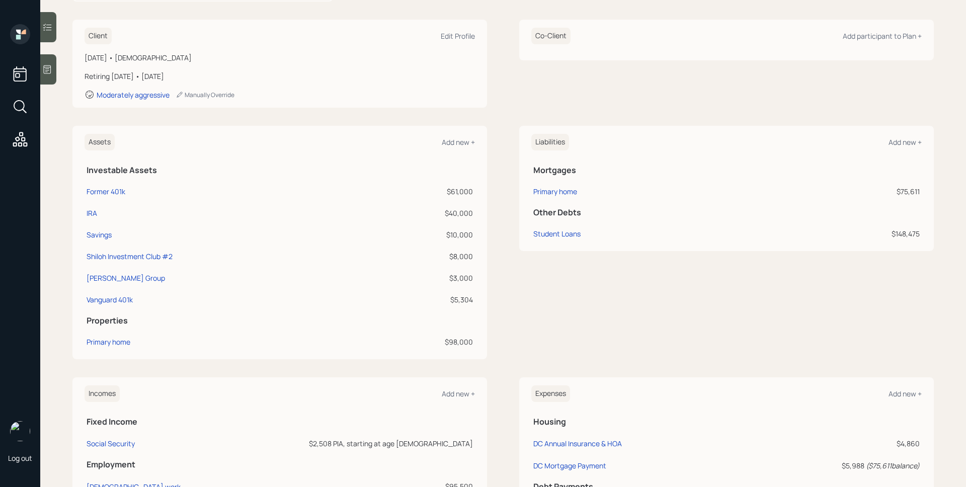
scroll to position [134, 0]
click at [109, 188] on div "Former 401k" at bounding box center [106, 190] width 39 height 11
select select "ira"
select select "balanced"
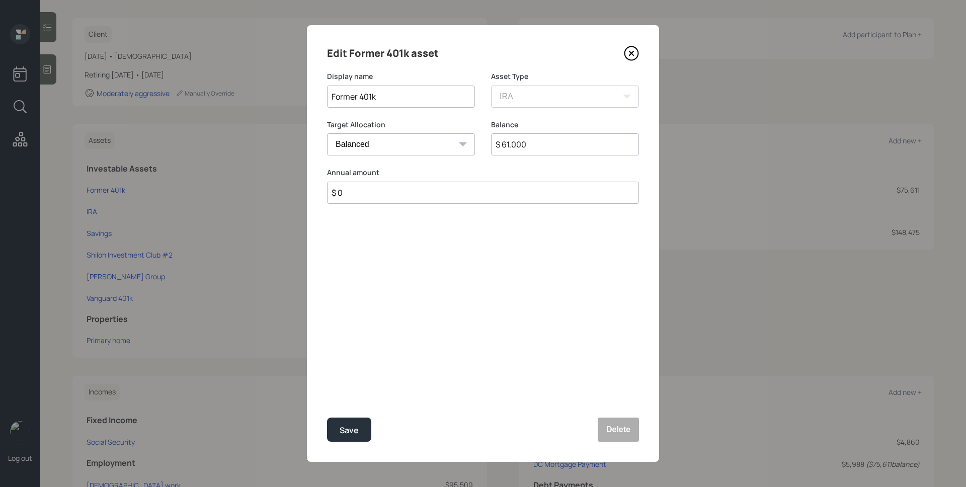
click at [542, 138] on input "$ 61,000" at bounding box center [565, 144] width 148 height 22
click at [545, 143] on input "$ 61,000" at bounding box center [565, 144] width 148 height 22
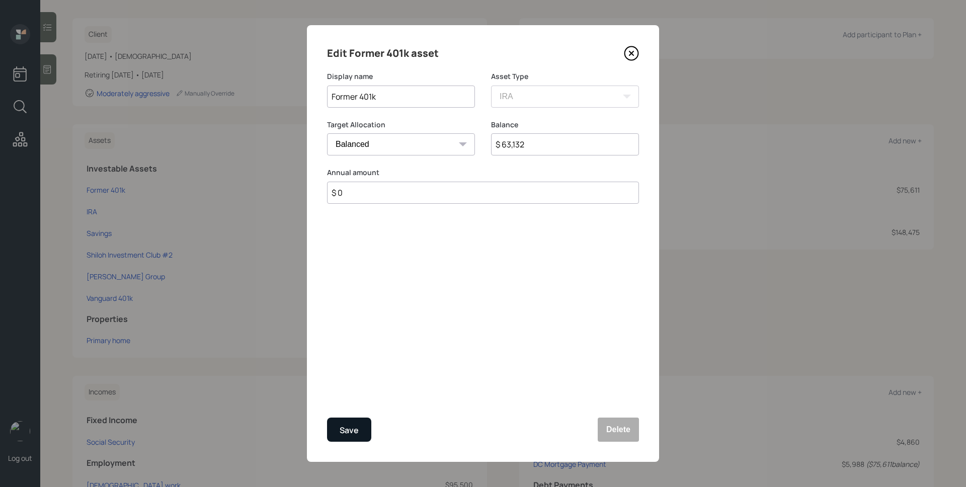
type input "$ 63,132"
click at [359, 433] on button "Save" at bounding box center [349, 430] width 44 height 24
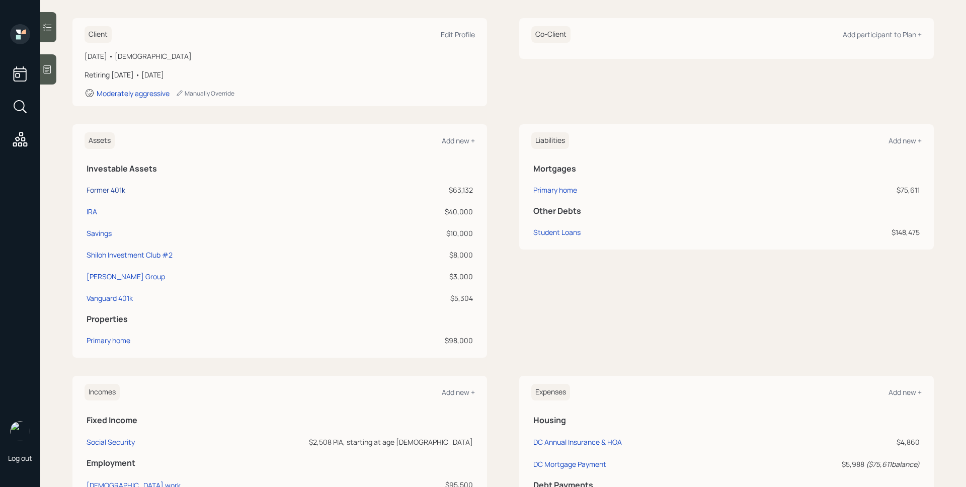
click at [120, 189] on div "Former 401k" at bounding box center [106, 190] width 39 height 11
select select "ira"
select select "balanced"
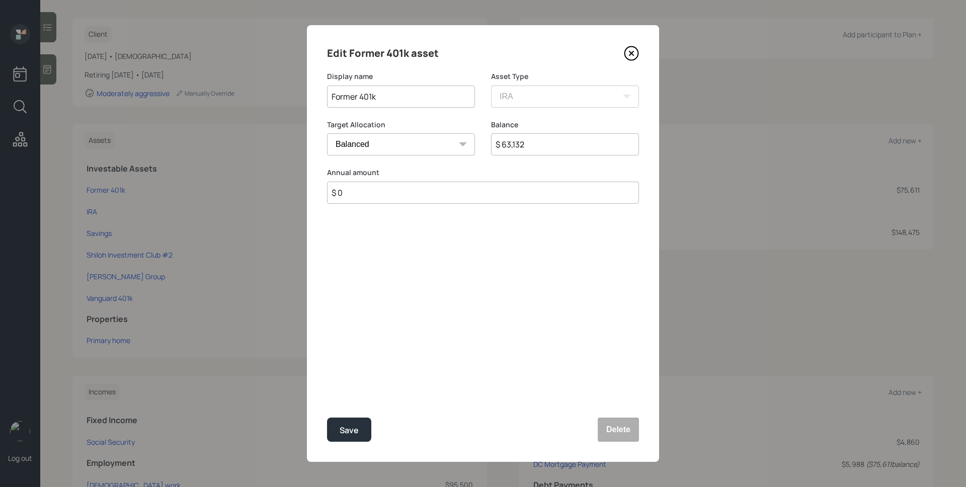
click at [542, 143] on input "$ 63,132" at bounding box center [565, 144] width 148 height 22
type input "$ 63,133"
click at [348, 420] on button "Save" at bounding box center [349, 430] width 44 height 24
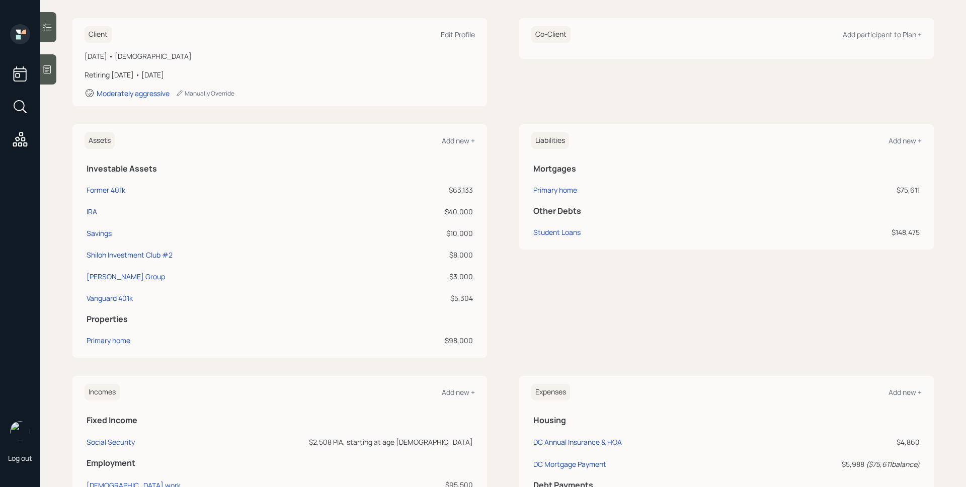
click at [95, 210] on div "IRA" at bounding box center [92, 211] width 11 height 11
select select "ira"
select select "balanced"
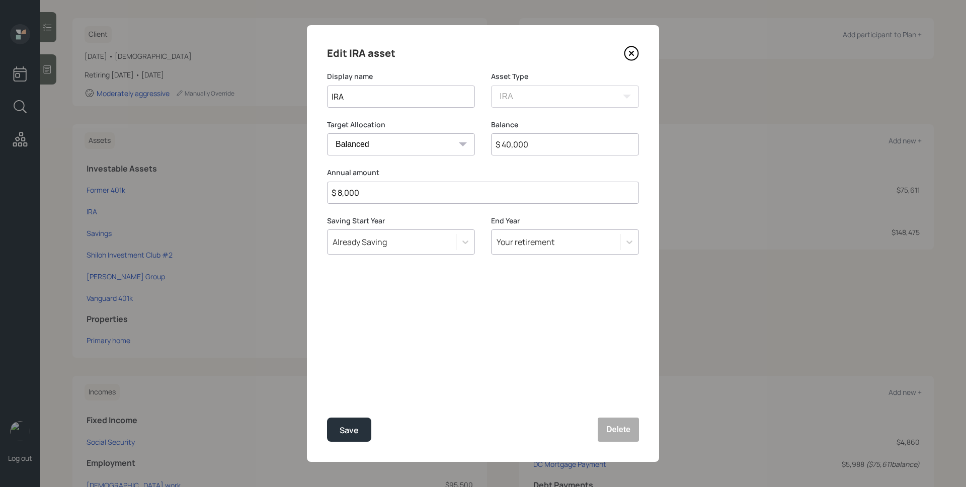
drag, startPoint x: 548, startPoint y: 141, endPoint x: 516, endPoint y: 142, distance: 31.2
click at [516, 142] on input "$ 40,000" at bounding box center [565, 144] width 148 height 22
click at [520, 143] on input "$ 40,000" at bounding box center [565, 144] width 148 height 22
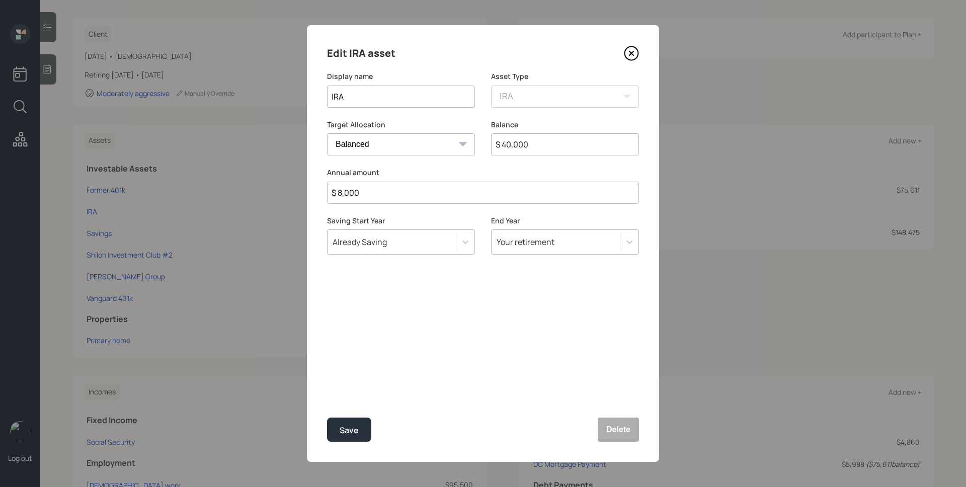
drag, startPoint x: 531, startPoint y: 143, endPoint x: 515, endPoint y: 143, distance: 16.1
click at [515, 143] on input "$ 40,000" at bounding box center [565, 144] width 148 height 22
type input "$ 40,965"
click at [344, 424] on div "Save" at bounding box center [349, 431] width 19 height 14
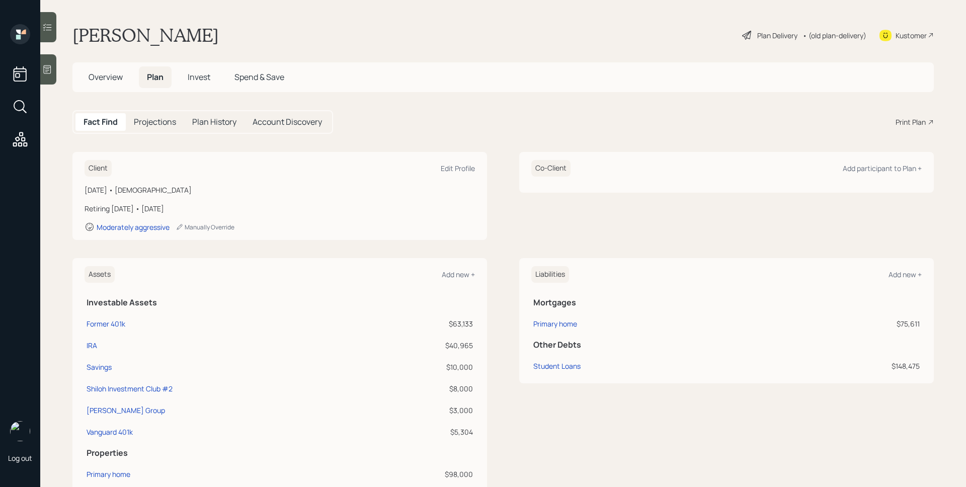
click at [101, 72] on span "Overview" at bounding box center [106, 76] width 34 height 11
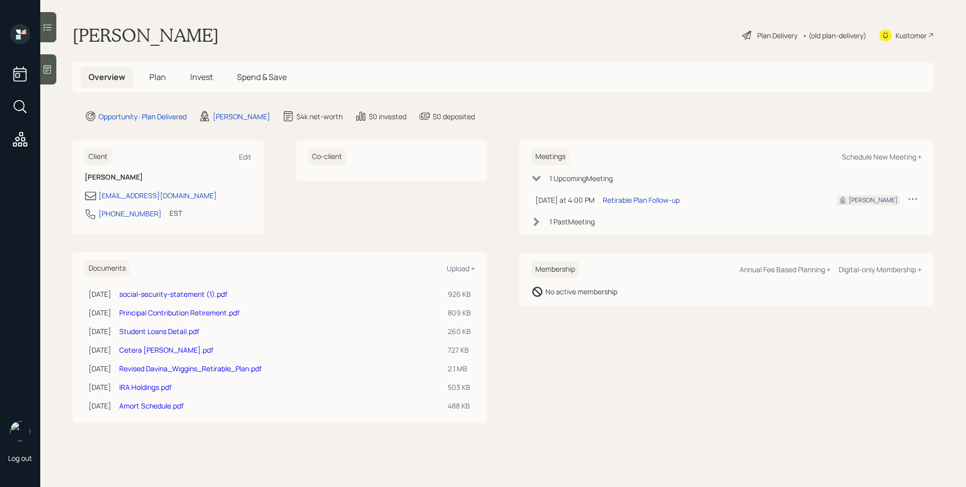
click at [161, 72] on span "Plan" at bounding box center [157, 76] width 17 height 11
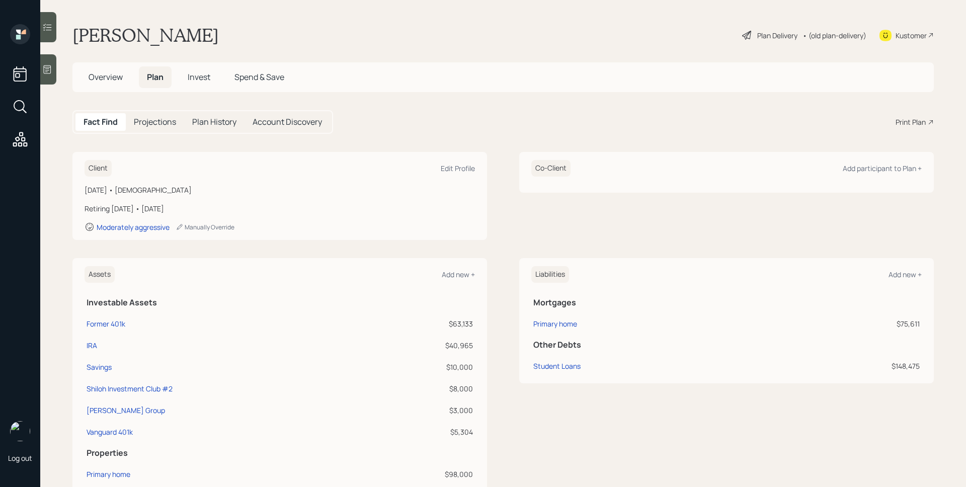
click at [757, 37] on div "Plan Delivery" at bounding box center [777, 35] width 40 height 11
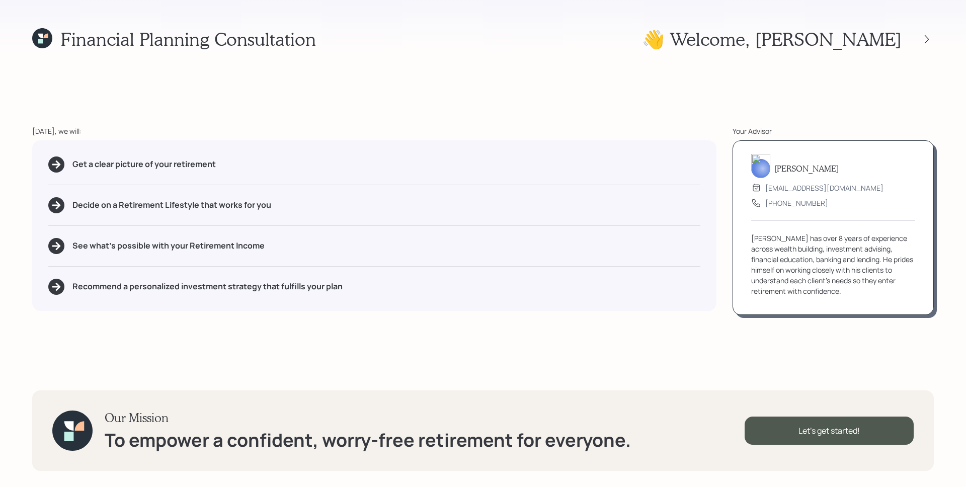
click at [52, 41] on div "Financial Planning Consultation" at bounding box center [174, 39] width 284 height 22
click at [48, 39] on icon at bounding box center [42, 38] width 20 height 20
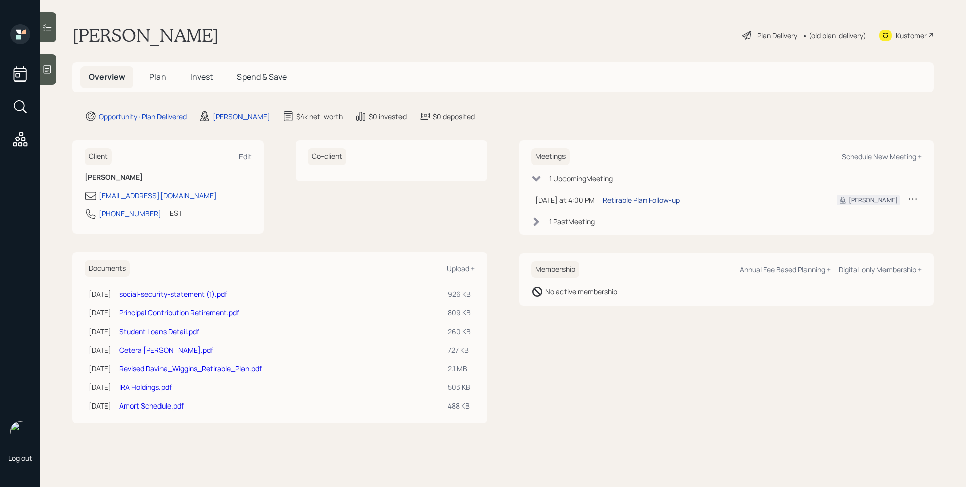
click at [630, 198] on div "Retirable Plan Follow-up" at bounding box center [641, 200] width 77 height 11
click at [921, 36] on div "Kustomer" at bounding box center [911, 35] width 31 height 11
click at [48, 70] on icon at bounding box center [48, 69] width 8 height 9
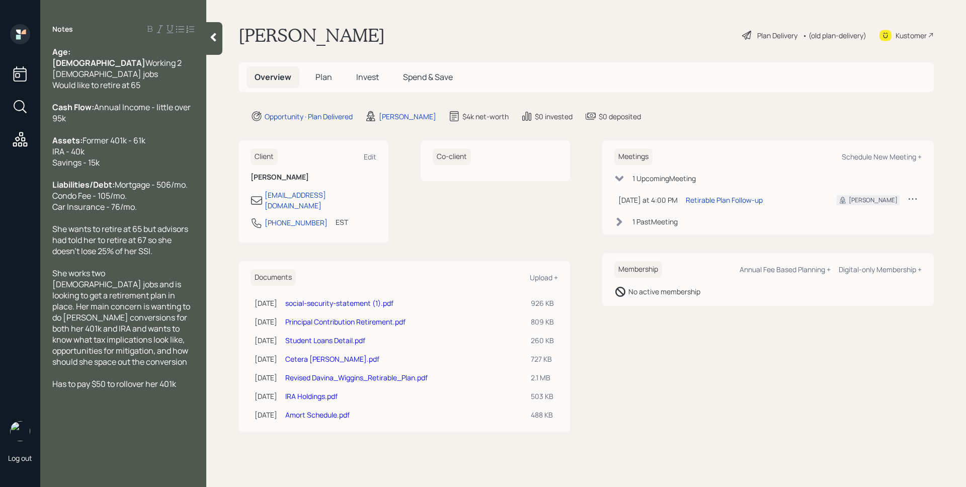
click at [625, 26] on div "Davina Wiggins Plan Delivery • (old plan-delivery) Kustomer" at bounding box center [587, 35] width 696 height 22
click at [314, 79] on h5 "Plan" at bounding box center [324, 77] width 33 height 22
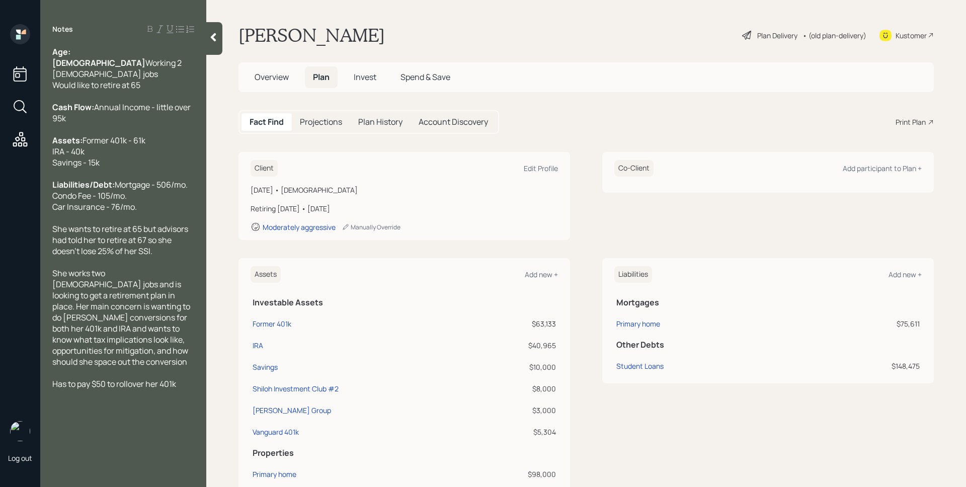
click at [317, 78] on span "Plan" at bounding box center [321, 76] width 17 height 11
click at [590, 140] on main "Davina Wiggins Plan Delivery • (old plan-delivery) Kustomer Overview Plan Inves…" at bounding box center [586, 243] width 760 height 487
click at [566, 113] on div "Fact Find Projections Plan History Account Discovery Print Plan" at bounding box center [587, 122] width 696 height 24
click at [272, 68] on h5 "Overview" at bounding box center [272, 77] width 50 height 22
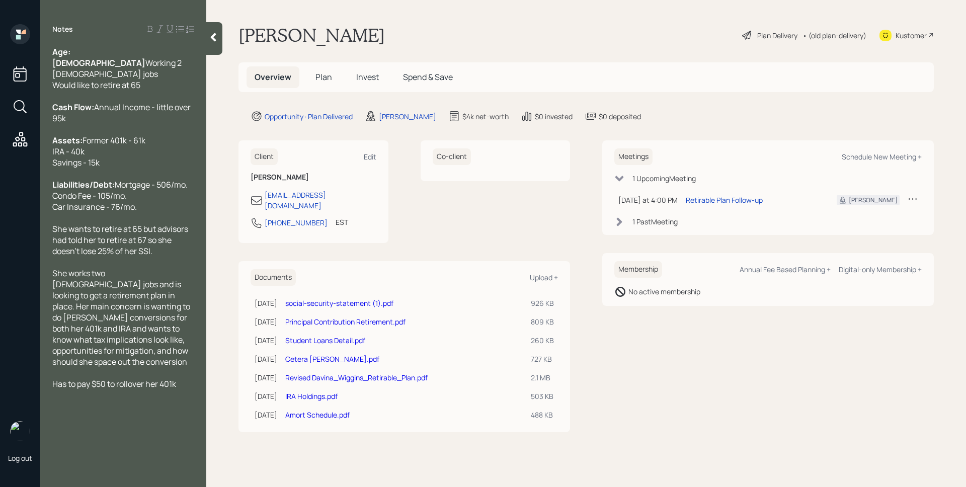
click at [781, 38] on div "Plan Delivery" at bounding box center [777, 35] width 40 height 11
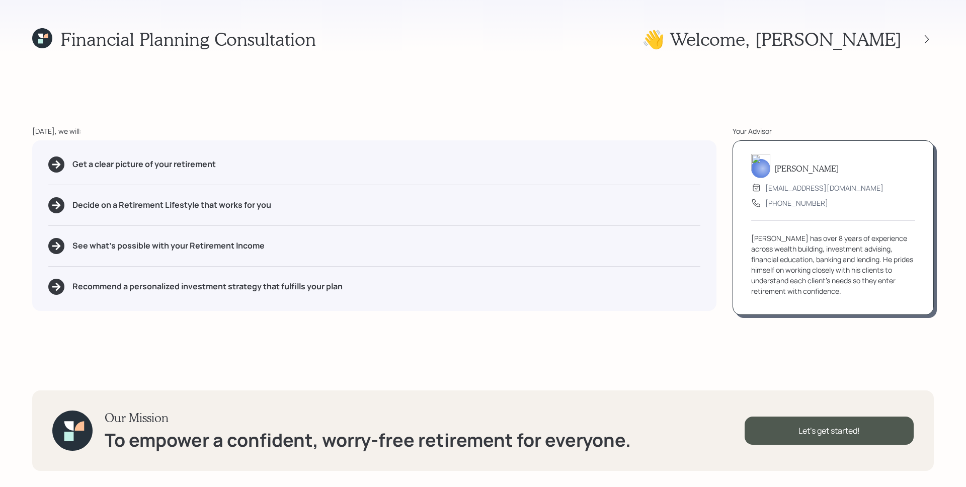
click at [660, 275] on div "Get a clear picture of your retirement Decide on a Retirement Lifestyle that wo…" at bounding box center [374, 225] width 684 height 171
click at [925, 36] on icon at bounding box center [927, 39] width 10 height 10
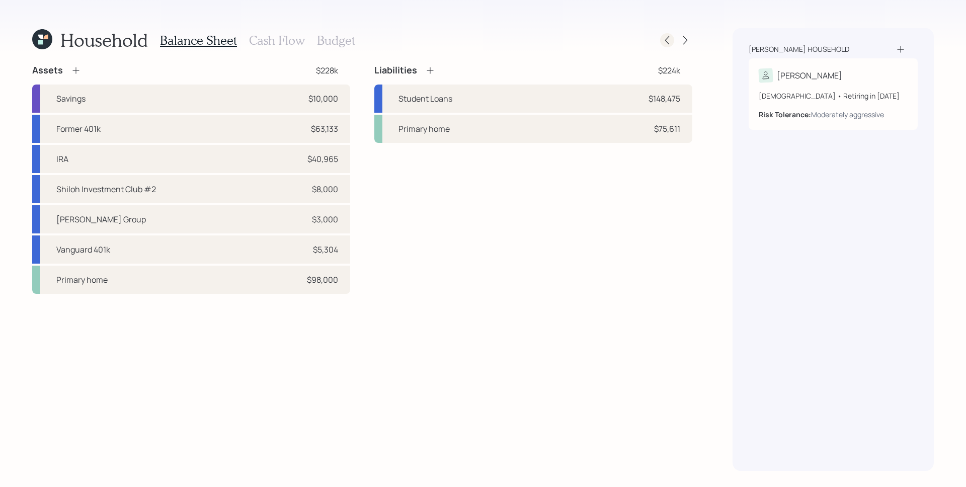
click at [665, 37] on icon at bounding box center [667, 40] width 10 height 10
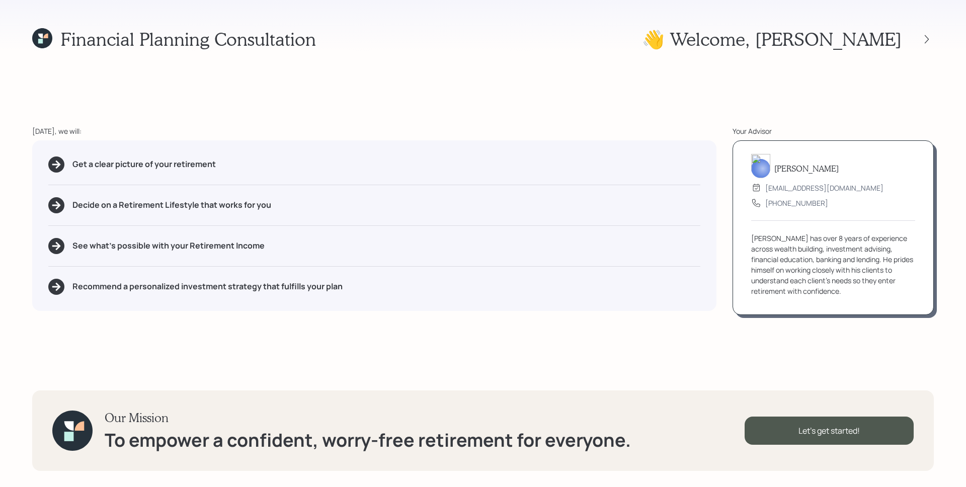
click at [683, 126] on div "Today, we will:" at bounding box center [374, 131] width 684 height 11
click at [934, 40] on div "Financial Planning Consultation 👋 Welcome , Davina Today, we will: Get a clear …" at bounding box center [483, 243] width 966 height 487
click at [927, 39] on icon at bounding box center [927, 39] width 10 height 10
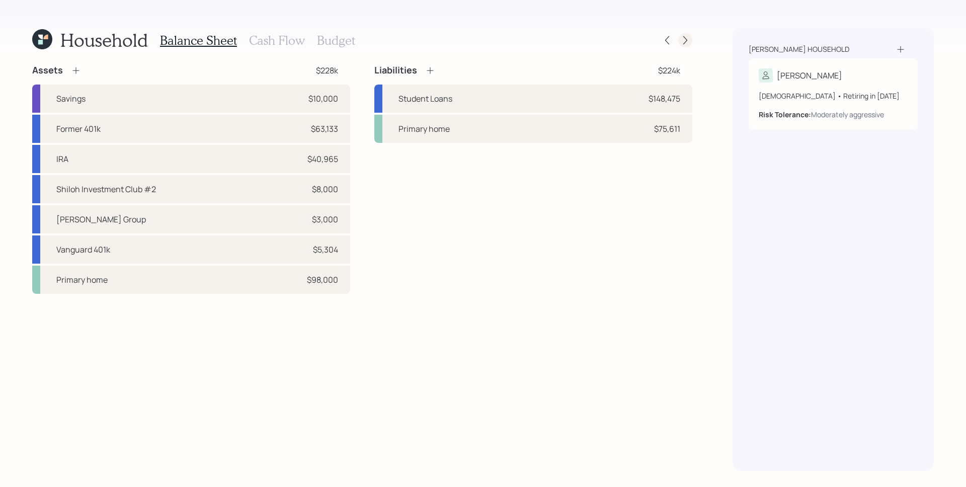
click at [683, 37] on icon at bounding box center [685, 40] width 10 height 10
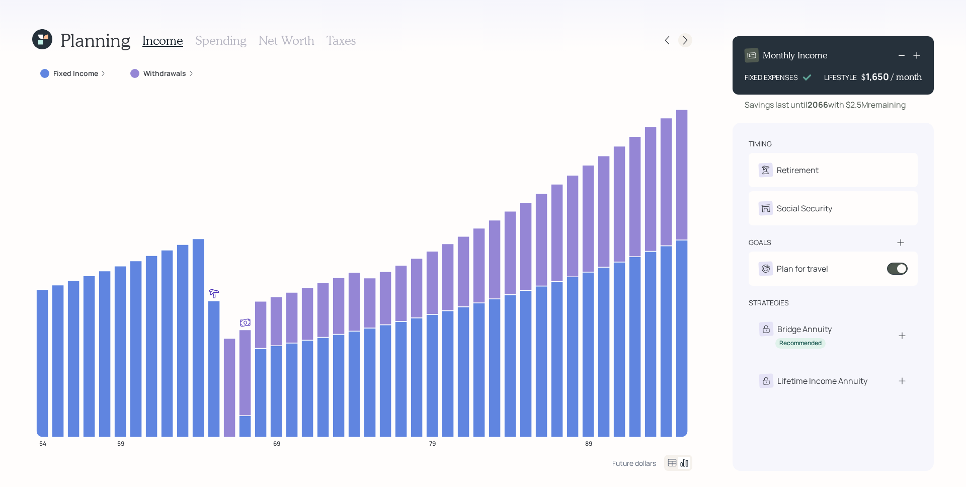
click at [687, 38] on icon at bounding box center [685, 40] width 10 height 10
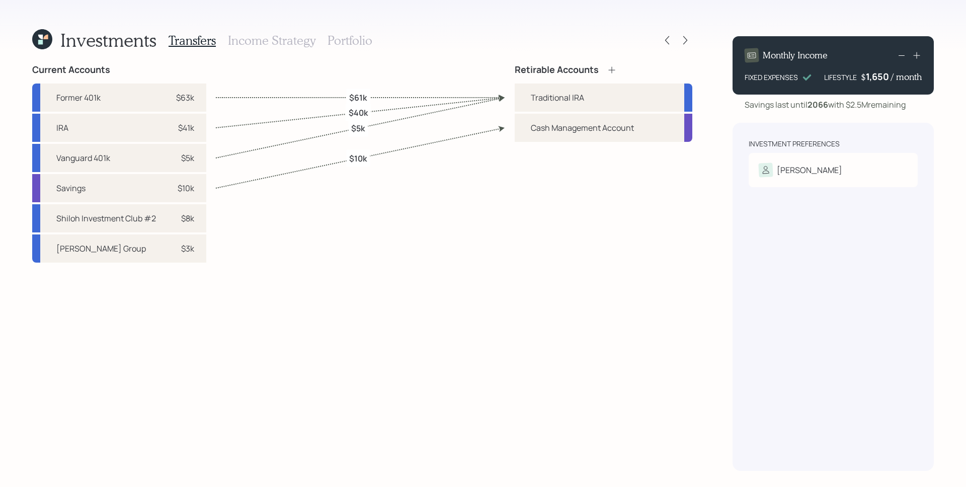
click at [344, 36] on h3 "Portfolio" at bounding box center [350, 40] width 45 height 15
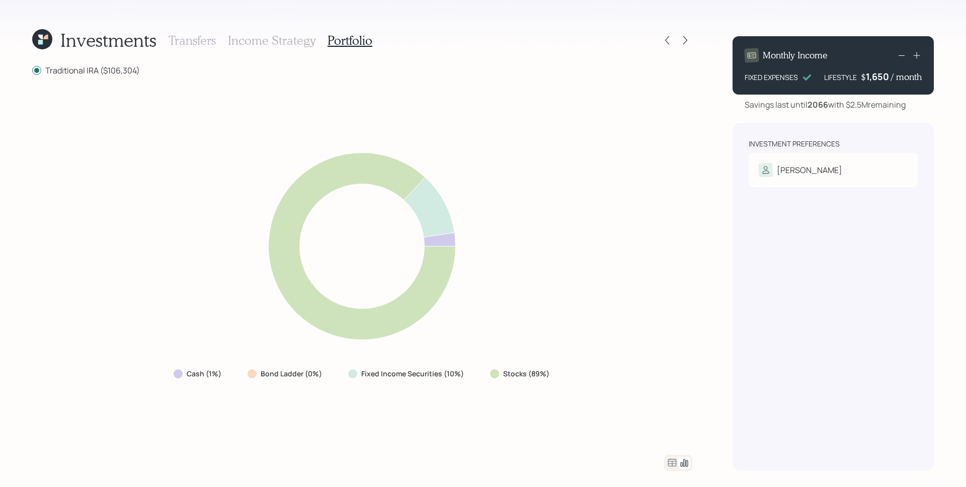
click at [713, 309] on div "Investments Transfers Income Strategy Portfolio Traditional IRA ($106,304) Cash…" at bounding box center [483, 243] width 966 height 487
click at [670, 464] on icon at bounding box center [672, 463] width 12 height 12
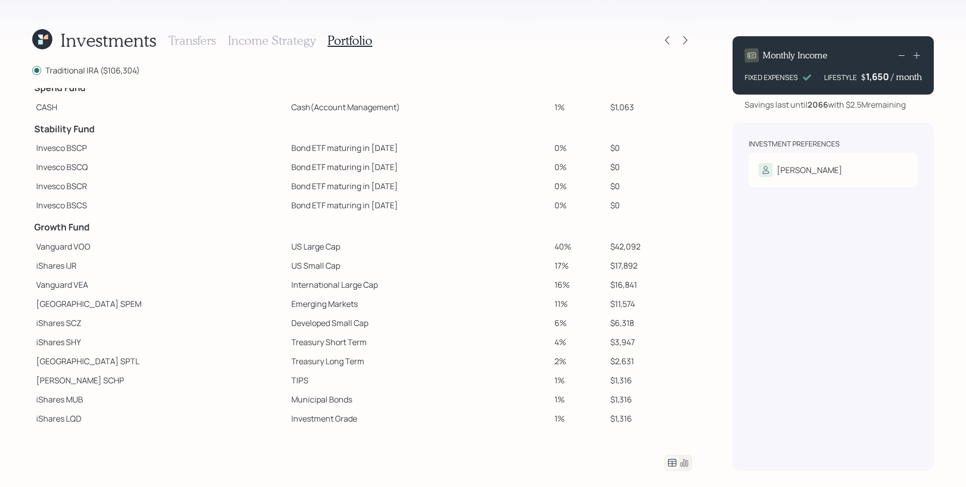
scroll to position [14, 0]
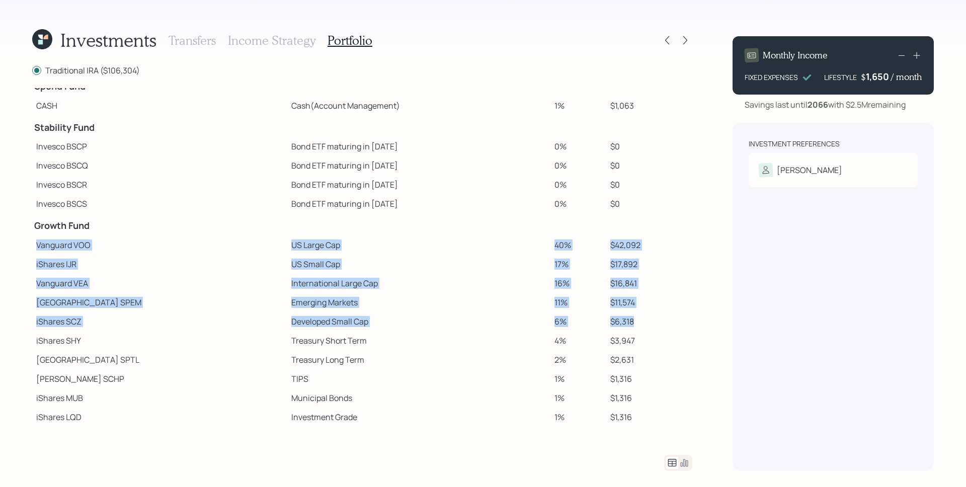
drag, startPoint x: 37, startPoint y: 246, endPoint x: 637, endPoint y: 327, distance: 605.9
click at [637, 327] on tbody "Spend Fund CASH Cash (Account Management) 1% $1,063 Stability Fund Invesco BSCP…" at bounding box center [362, 250] width 660 height 353
click at [287, 245] on td "US Large Cap" at bounding box center [418, 245] width 263 height 19
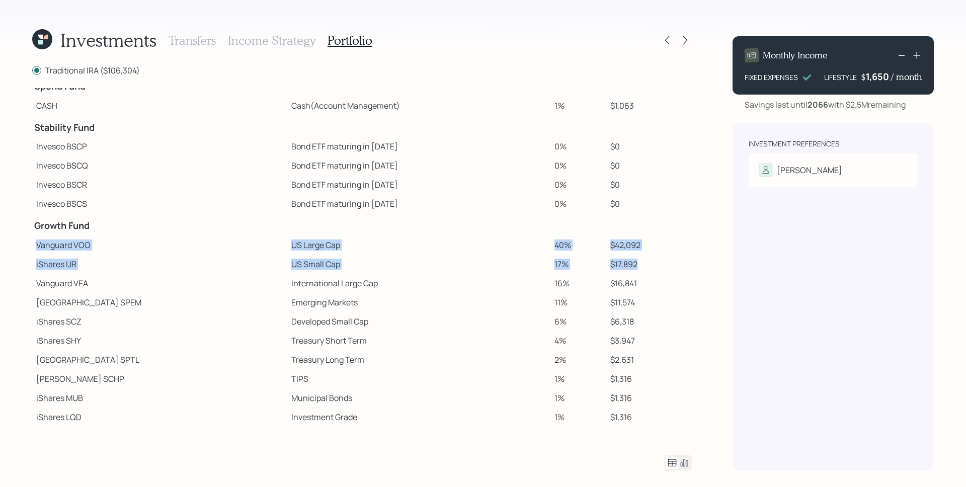
drag, startPoint x: 35, startPoint y: 244, endPoint x: 651, endPoint y: 262, distance: 615.8
click at [651, 262] on tbody "Spend Fund CASH Cash (Account Management) 1% $1,063 Stability Fund Invesco BSCP…" at bounding box center [362, 250] width 660 height 353
click at [296, 255] on td "US Small Cap" at bounding box center [418, 264] width 263 height 19
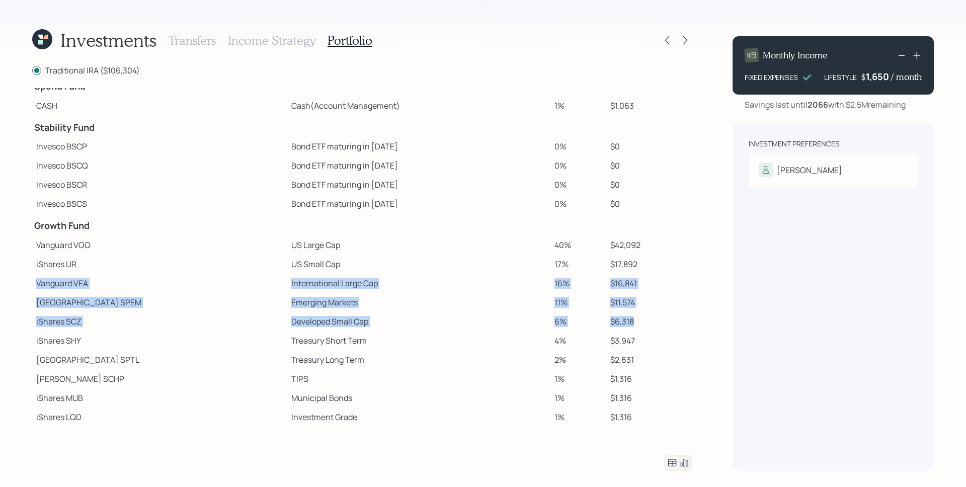
drag, startPoint x: 38, startPoint y: 282, endPoint x: 636, endPoint y: 324, distance: 599.4
click at [636, 324] on tbody "Spend Fund CASH Cash (Account Management) 1% $1,063 Stability Fund Invesco BSCP…" at bounding box center [362, 250] width 660 height 353
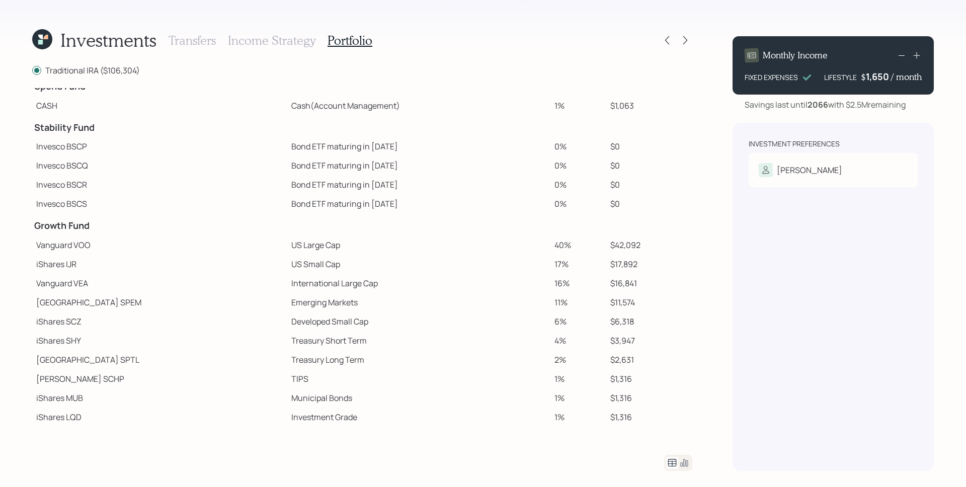
click at [495, 288] on td "International Large Cap" at bounding box center [418, 283] width 263 height 19
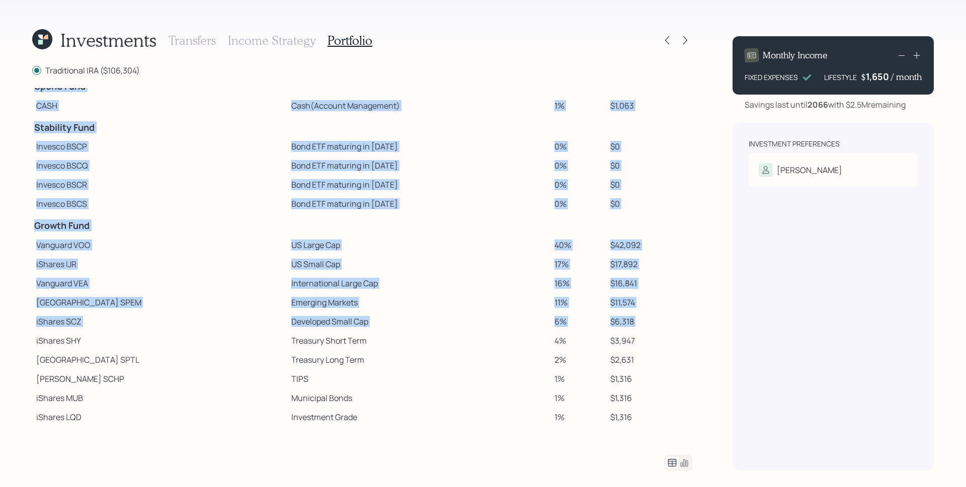
drag, startPoint x: 33, startPoint y: 341, endPoint x: 626, endPoint y: 427, distance: 599.1
click at [626, 427] on div "Traditional IRA ($106,304) Spend Fund CASH Cash (Account Management) 1% $1,063 …" at bounding box center [362, 267] width 660 height 407
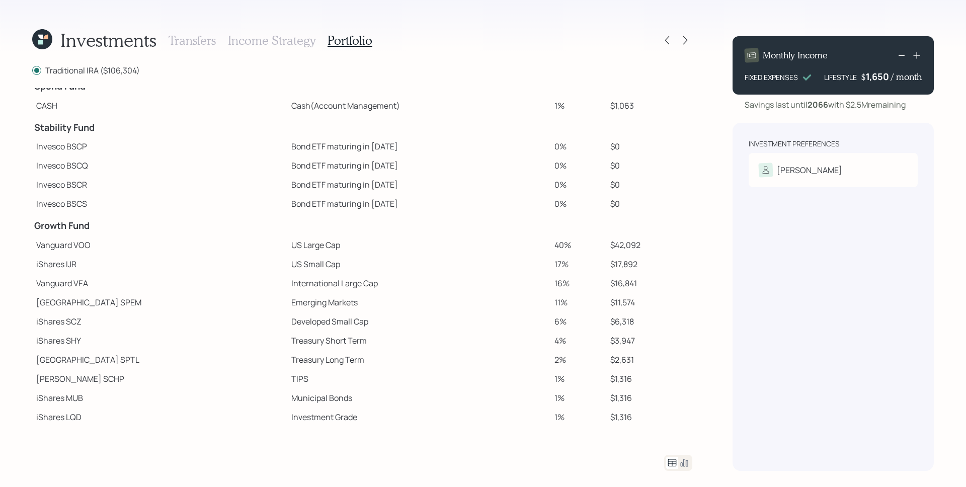
click at [624, 317] on td "$6,318" at bounding box center [649, 321] width 86 height 19
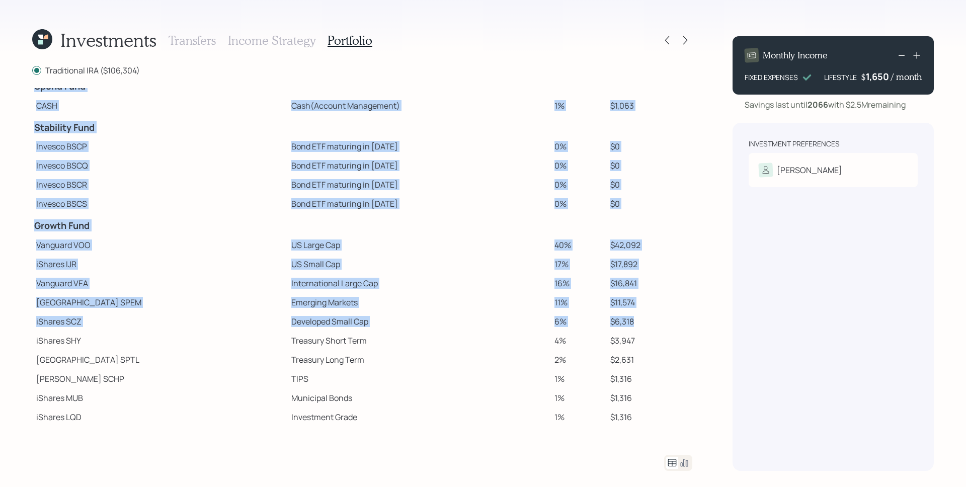
drag, startPoint x: 520, startPoint y: 316, endPoint x: 22, endPoint y: 244, distance: 503.4
click at [22, 244] on div "Investments Transfers Income Strategy Portfolio Traditional IRA ($106,304) Spen…" at bounding box center [483, 243] width 966 height 487
click at [40, 247] on td "Vanguard VOO" at bounding box center [159, 245] width 255 height 19
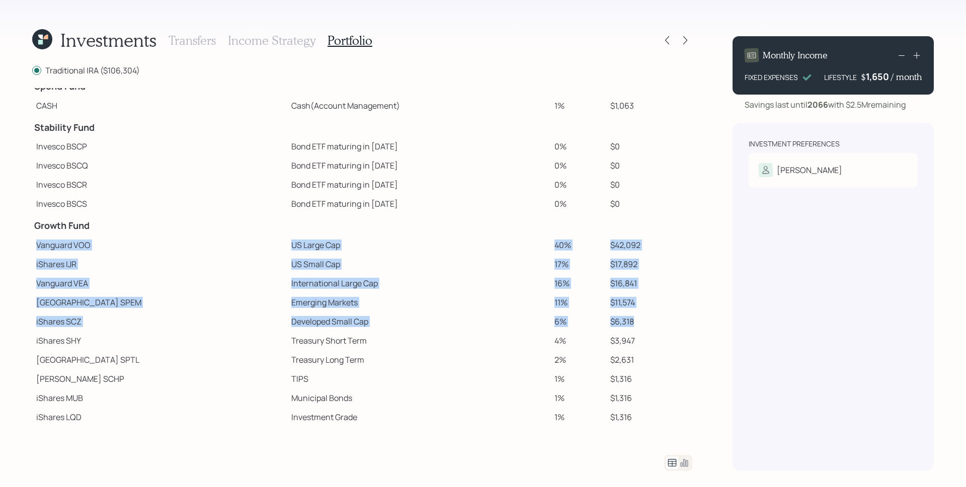
drag, startPoint x: 38, startPoint y: 245, endPoint x: 627, endPoint y: 327, distance: 595.0
click at [627, 327] on tbody "Spend Fund CASH Cash (Account Management) 1% $1,063 Stability Fund Invesco BSCP…" at bounding box center [362, 250] width 660 height 353
click at [633, 307] on td "$11,574" at bounding box center [649, 302] width 86 height 19
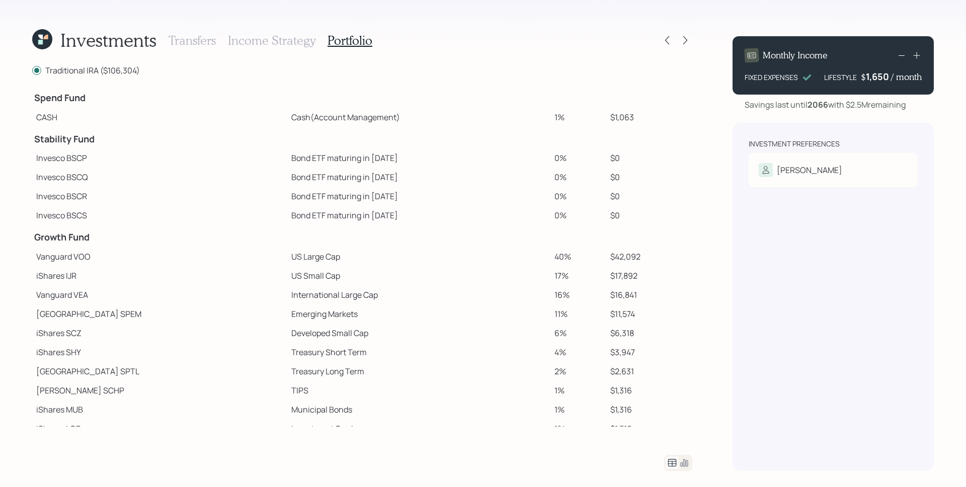
scroll to position [0, 0]
click at [687, 42] on icon at bounding box center [685, 40] width 10 height 10
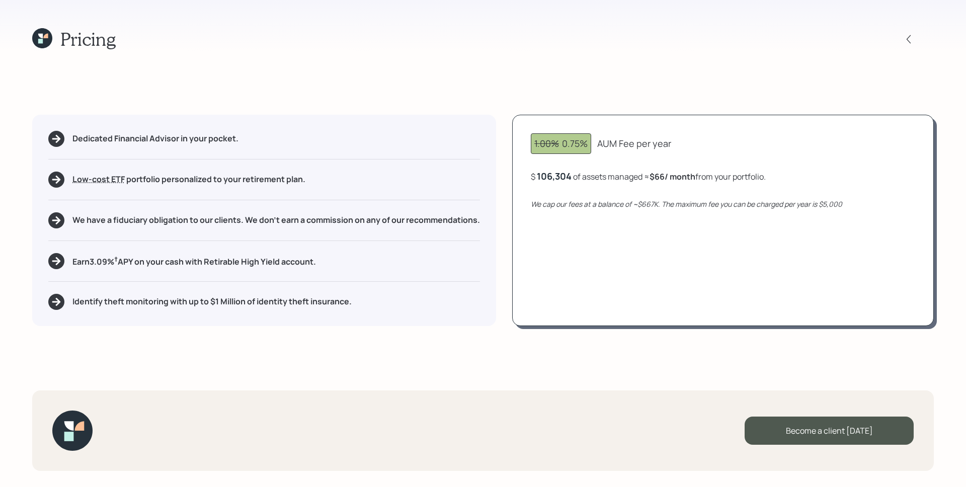
click at [429, 222] on h5 "We have a fiduciary obligation to our clients. We don't earn a commission on an…" at bounding box center [276, 220] width 408 height 10
click at [908, 37] on icon at bounding box center [909, 39] width 10 height 10
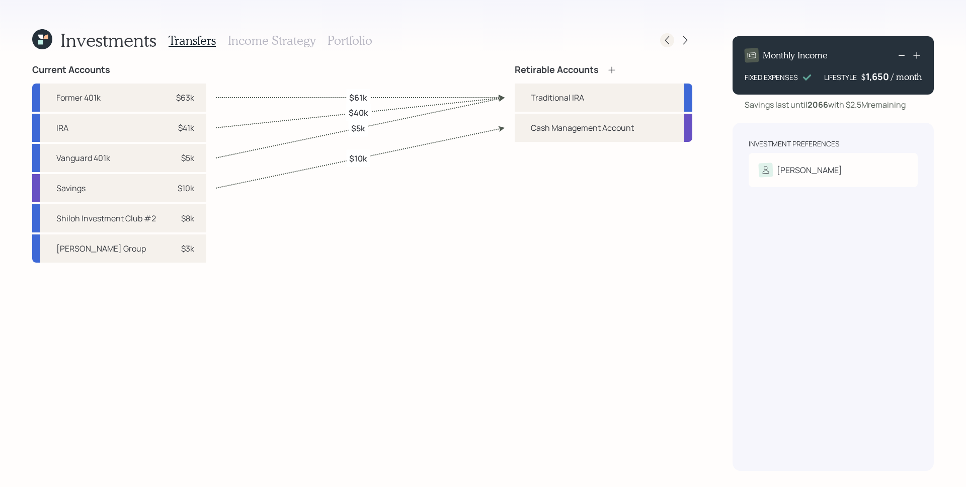
click at [666, 42] on icon at bounding box center [667, 40] width 10 height 10
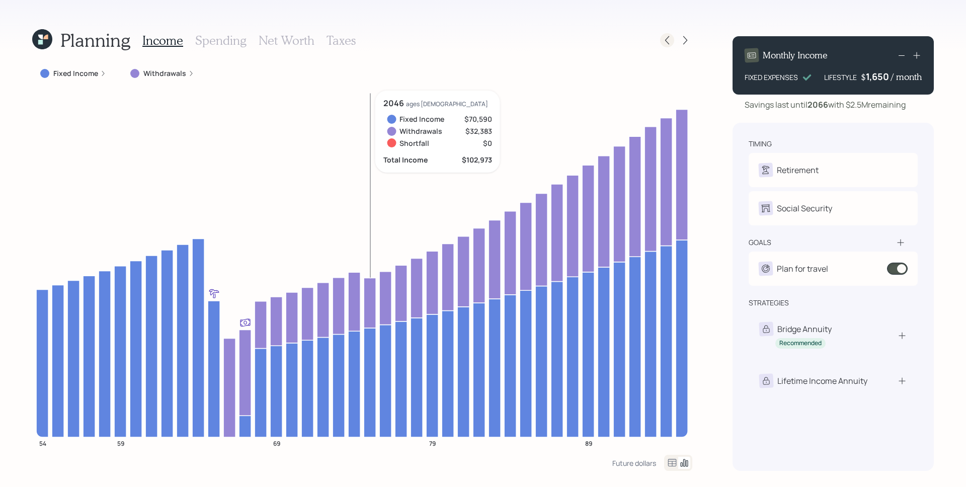
click at [669, 43] on icon at bounding box center [667, 40] width 10 height 10
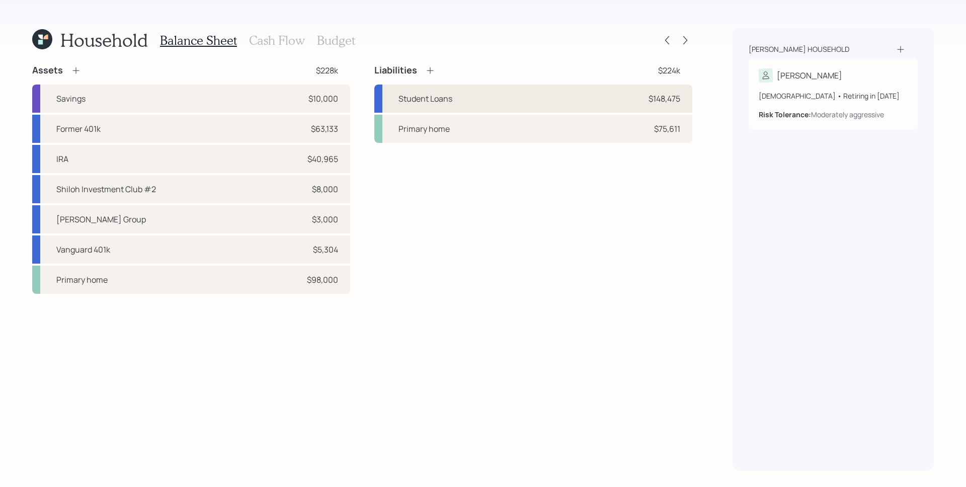
click at [454, 100] on div "Student Loans $148,475" at bounding box center [533, 99] width 318 height 28
select select "student"
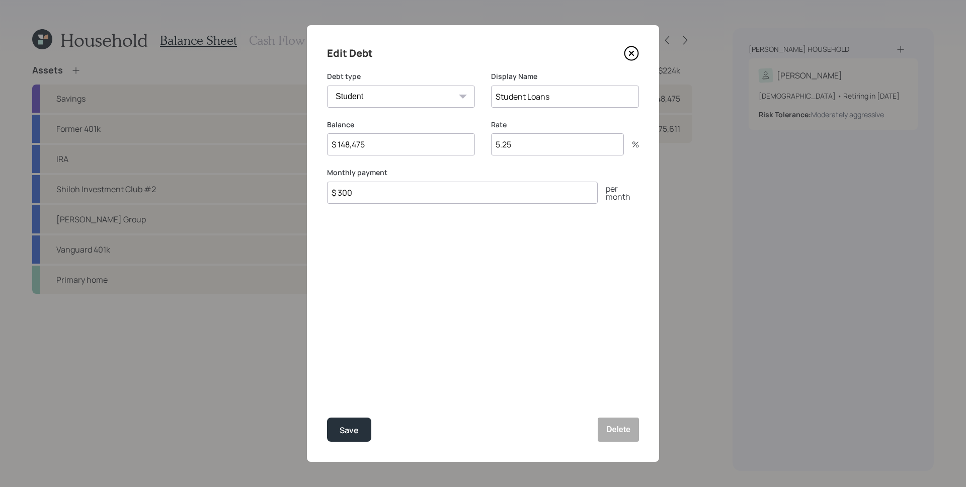
click at [629, 51] on icon at bounding box center [631, 53] width 15 height 15
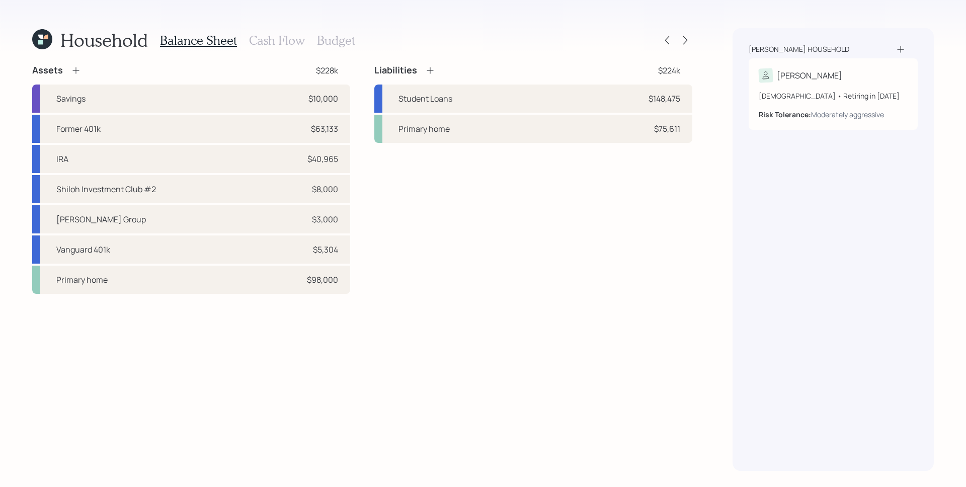
click at [286, 40] on h3 "Cash Flow" at bounding box center [277, 40] width 56 height 15
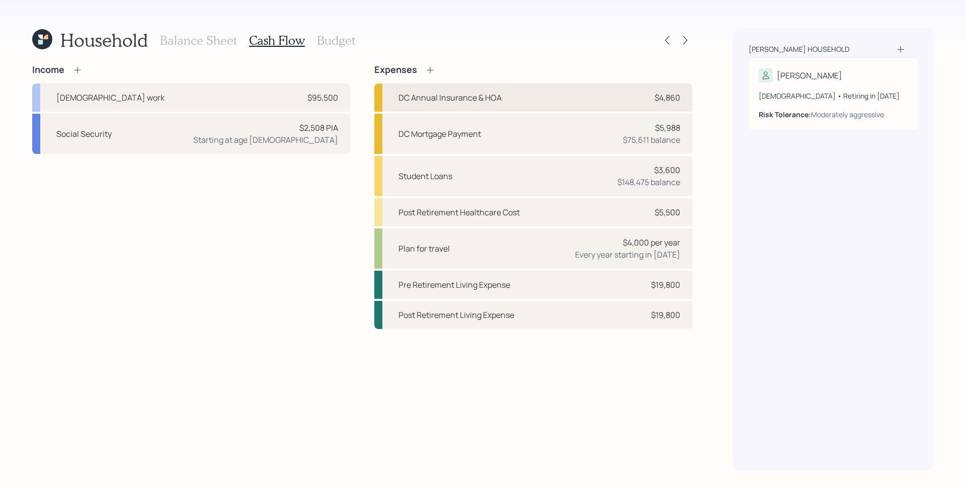
click at [657, 104] on div "DC Annual Insurance & HOA $4,860" at bounding box center [533, 98] width 318 height 28
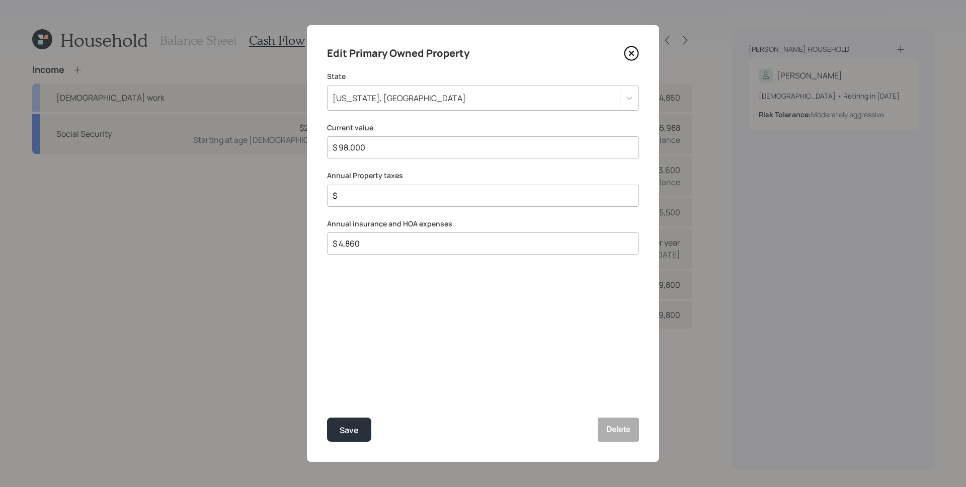
click at [638, 52] on icon at bounding box center [631, 53] width 15 height 15
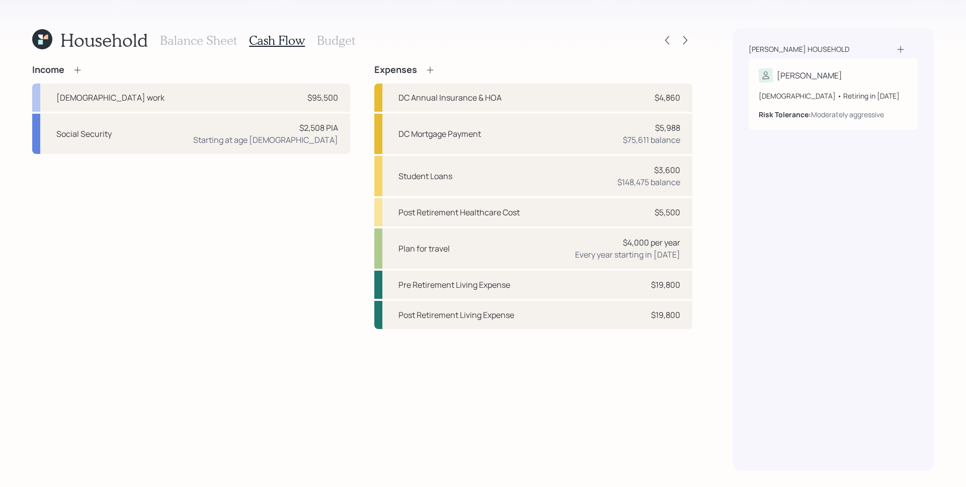
click at [190, 43] on h3 "Balance Sheet" at bounding box center [198, 40] width 77 height 15
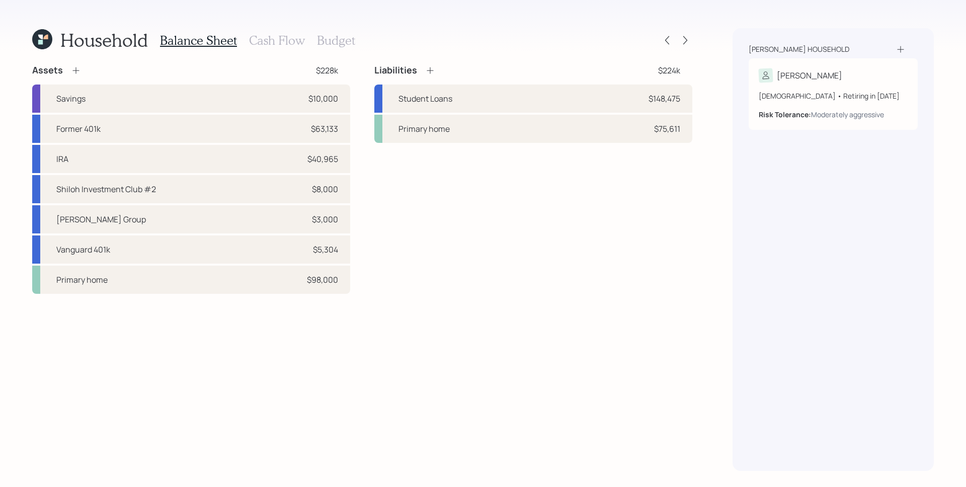
click at [416, 249] on div "Liabilities $224k Student Loans $148,475 Primary home $75,611" at bounding box center [533, 179] width 318 height 230
click at [686, 38] on icon at bounding box center [685, 40] width 10 height 10
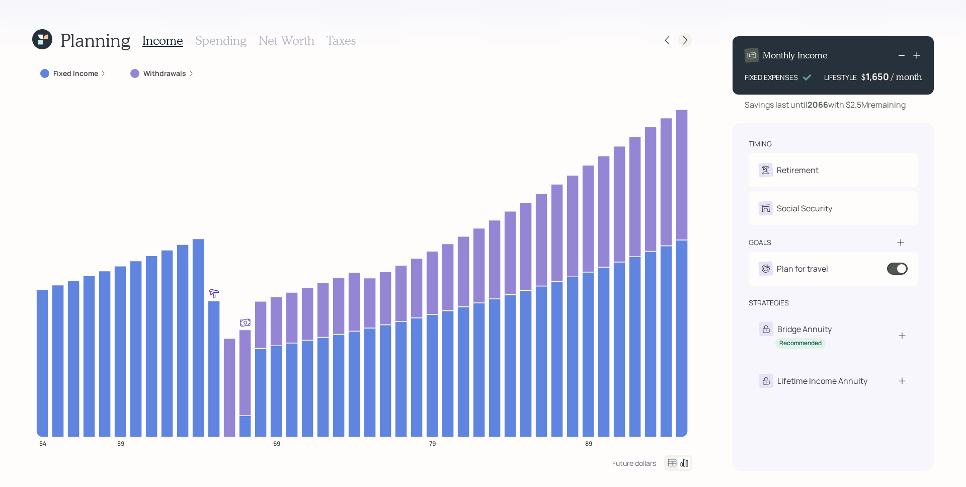
click at [686, 38] on icon at bounding box center [685, 40] width 10 height 10
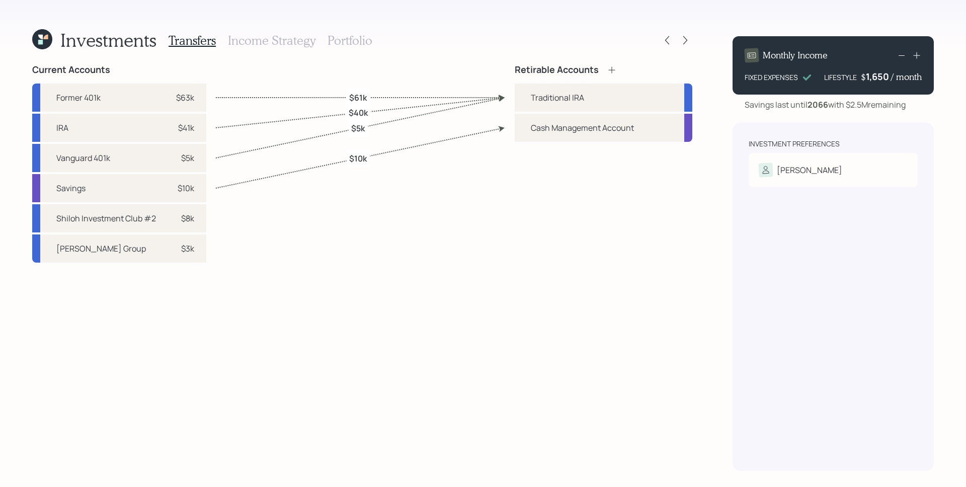
click at [686, 38] on icon at bounding box center [685, 40] width 10 height 10
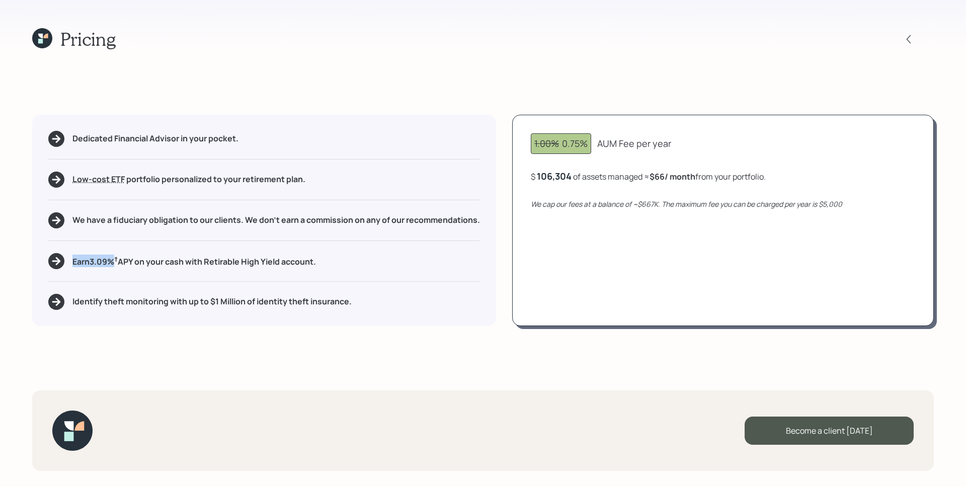
drag, startPoint x: 71, startPoint y: 265, endPoint x: 117, endPoint y: 266, distance: 45.8
click at [117, 266] on div "Earn 3.09 % † APY on your cash with Retirable High Yield account." at bounding box center [264, 261] width 432 height 16
click at [115, 275] on div "Dedicated Financial Advisor in your pocket. Low-cost ETF Retirable uses diversi…" at bounding box center [264, 220] width 464 height 211
drag, startPoint x: 74, startPoint y: 264, endPoint x: 332, endPoint y: 271, distance: 258.3
click at [332, 271] on div "Dedicated Financial Advisor in your pocket. Low-cost ETF Retirable uses diversi…" at bounding box center [264, 220] width 464 height 211
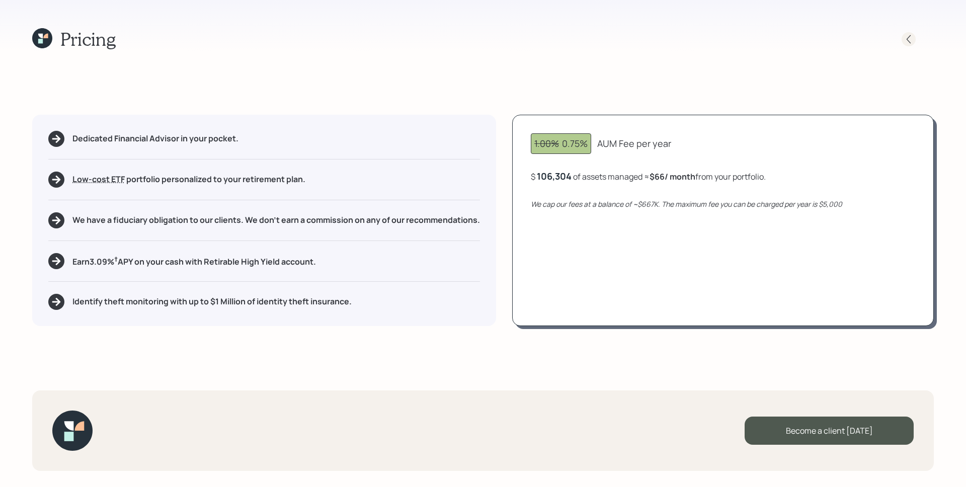
click at [906, 42] on icon at bounding box center [909, 39] width 10 height 10
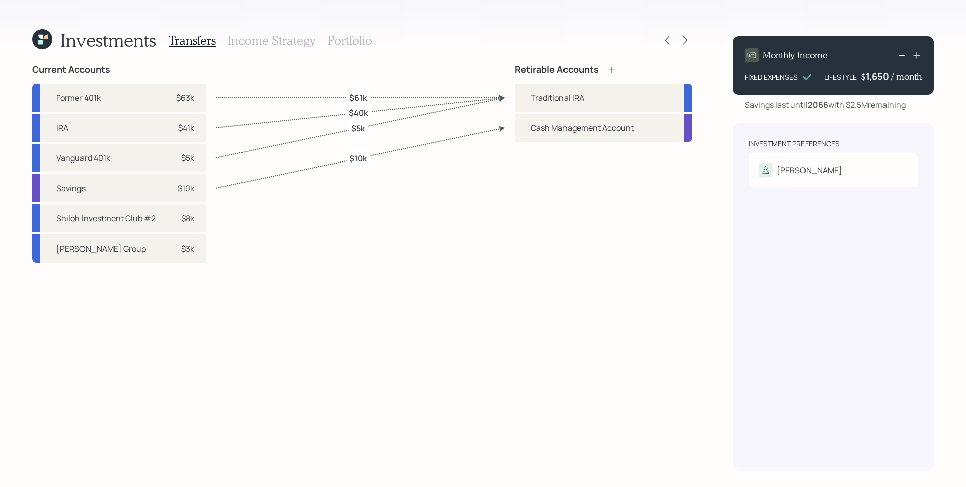
click at [354, 38] on h3 "Portfolio" at bounding box center [350, 40] width 45 height 15
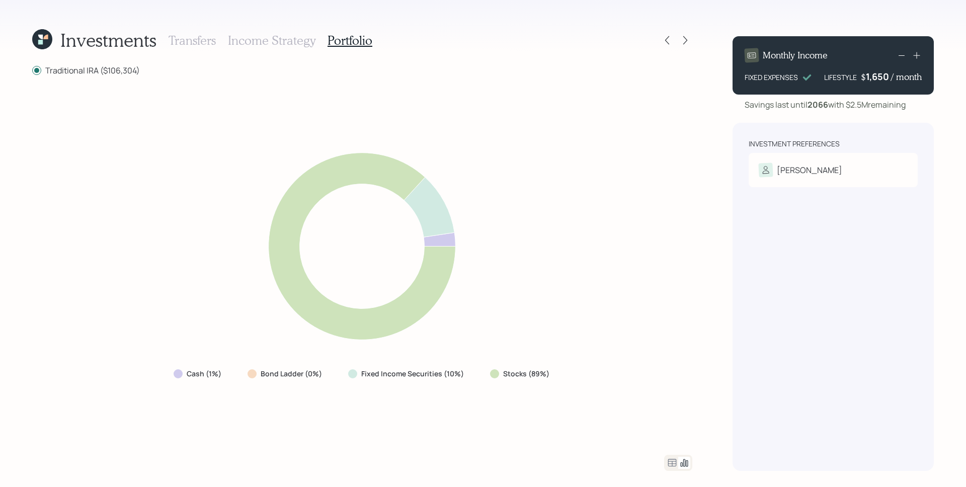
click at [669, 461] on icon at bounding box center [672, 463] width 9 height 8
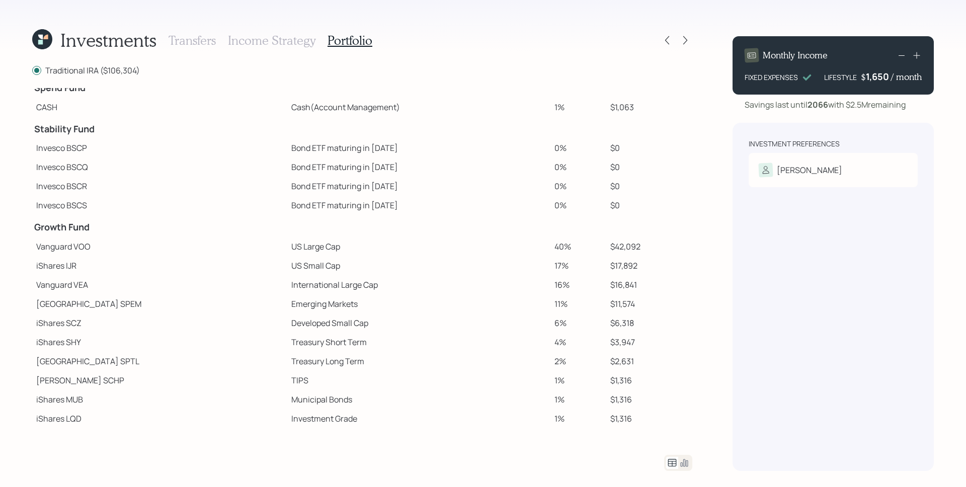
scroll to position [14, 0]
drag, startPoint x: 623, startPoint y: 245, endPoint x: 595, endPoint y: 246, distance: 27.2
click at [606, 246] on td "$42,092" at bounding box center [649, 245] width 86 height 19
drag, startPoint x: 620, startPoint y: 262, endPoint x: 590, endPoint y: 265, distance: 29.8
click at [606, 265] on td "$17,892" at bounding box center [649, 264] width 86 height 19
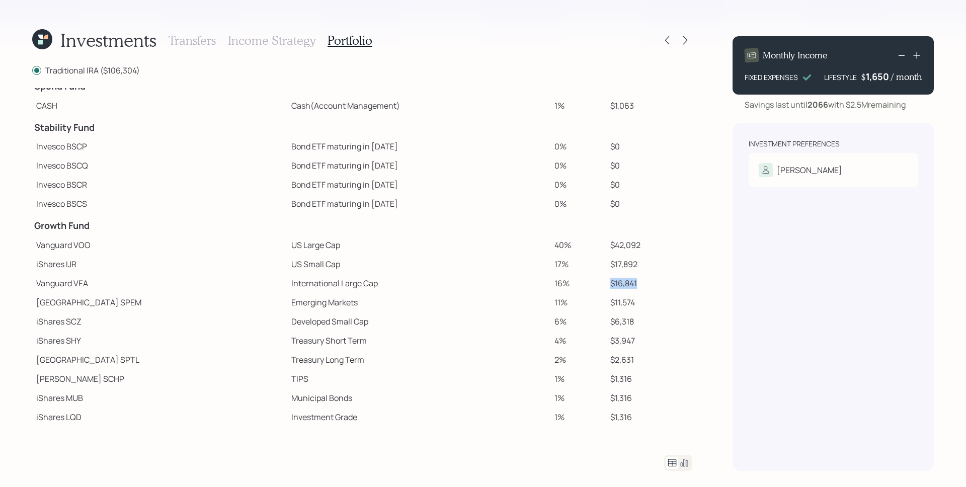
drag, startPoint x: 622, startPoint y: 283, endPoint x: 563, endPoint y: 283, distance: 59.4
click at [561, 282] on tr "Vanguard VEA International Large Cap 16% $16,841" at bounding box center [362, 283] width 660 height 19
drag, startPoint x: 623, startPoint y: 303, endPoint x: 580, endPoint y: 309, distance: 43.1
click at [574, 307] on tr "State Street SPEM Emerging Markets 11% $11,574" at bounding box center [362, 302] width 660 height 19
drag, startPoint x: 620, startPoint y: 322, endPoint x: 597, endPoint y: 332, distance: 25.2
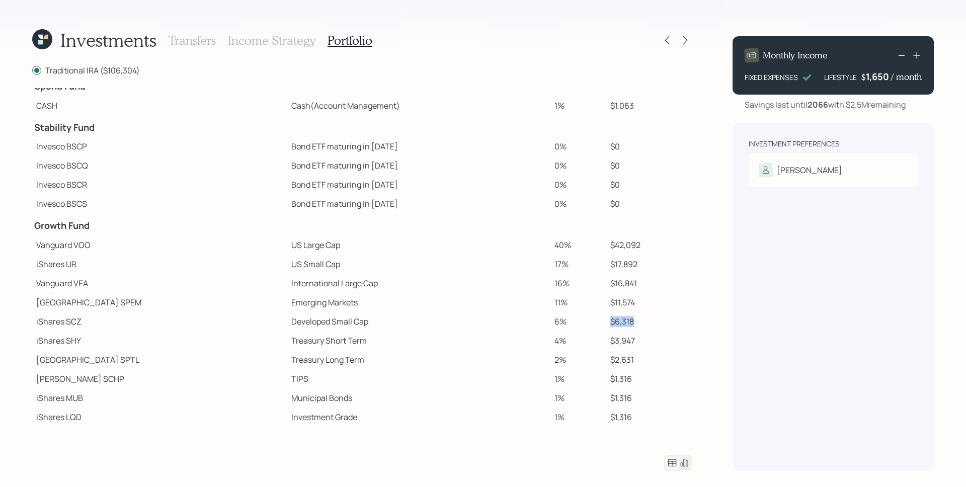
click at [575, 326] on tr "iShares SCZ Developed Small Cap 6% $6,318" at bounding box center [362, 321] width 660 height 19
drag, startPoint x: 619, startPoint y: 338, endPoint x: 587, endPoint y: 342, distance: 31.5
click at [606, 342] on td "$3,947" at bounding box center [649, 340] width 86 height 19
click at [585, 360] on tr "State Street SPTL Treasury Long Term 2% $2,631" at bounding box center [362, 359] width 660 height 19
drag, startPoint x: 595, startPoint y: 375, endPoint x: 574, endPoint y: 374, distance: 21.2
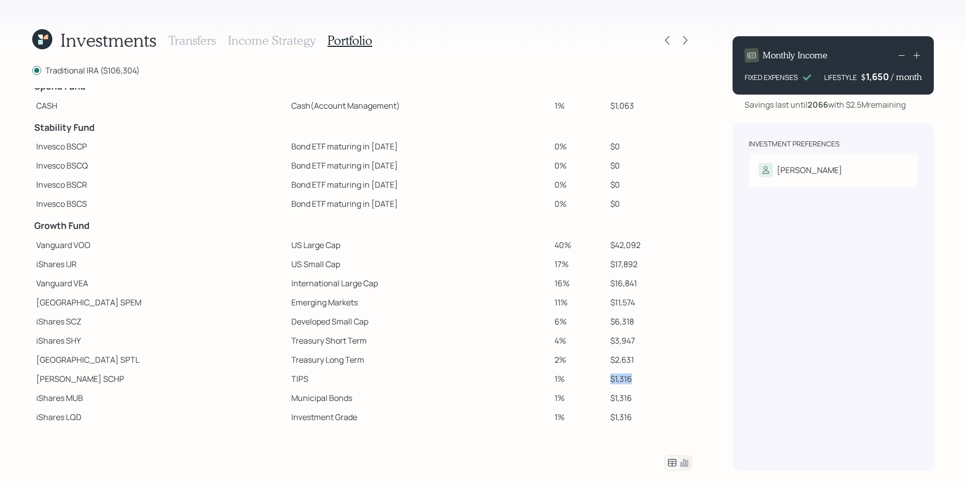
click at [576, 374] on tr "Schwab SCHP TIPS 1% $1,316" at bounding box center [362, 378] width 660 height 19
click at [551, 282] on td "16%" at bounding box center [578, 283] width 55 height 19
drag, startPoint x: 38, startPoint y: 247, endPoint x: 326, endPoint y: 247, distance: 287.9
click at [326, 247] on tr "Vanguard VOO US Large Cap 40% $42,092" at bounding box center [362, 245] width 660 height 19
click at [451, 252] on td "US Large Cap" at bounding box center [418, 245] width 263 height 19
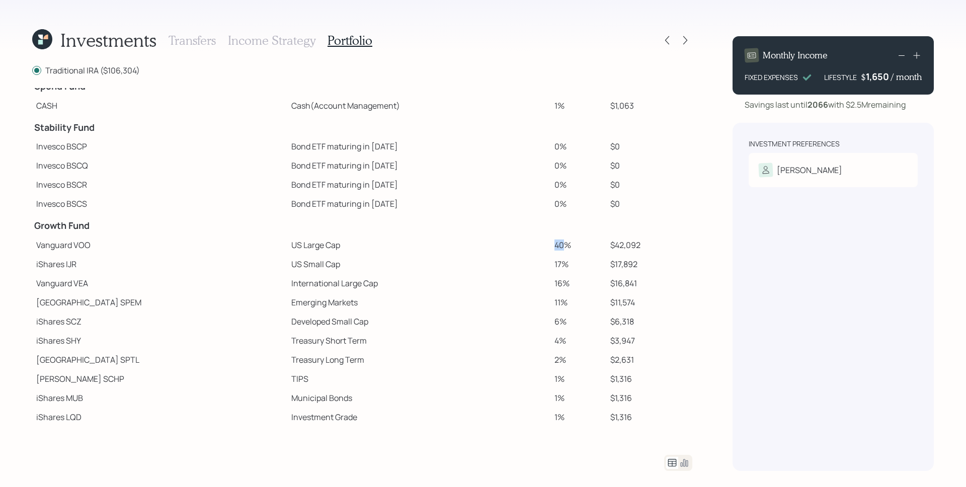
drag, startPoint x: 521, startPoint y: 246, endPoint x: 541, endPoint y: 245, distance: 19.2
click at [541, 245] on tr "Vanguard VOO US Large Cap 40% $42,092" at bounding box center [362, 245] width 660 height 19
click at [551, 245] on td "40%" at bounding box center [578, 245] width 55 height 19
drag, startPoint x: 226, startPoint y: 242, endPoint x: 305, endPoint y: 250, distance: 79.9
click at [305, 250] on td "US Large Cap" at bounding box center [418, 245] width 263 height 19
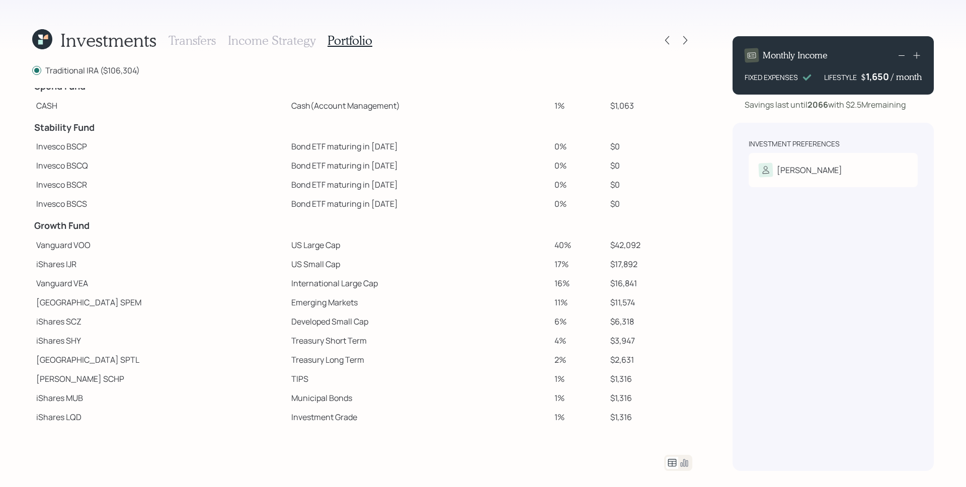
click at [287, 250] on td "US Large Cap" at bounding box center [418, 245] width 263 height 19
drag, startPoint x: 544, startPoint y: 245, endPoint x: 517, endPoint y: 245, distance: 26.7
click at [517, 245] on tr "Vanguard VOO US Large Cap 40% $42,092" at bounding box center [362, 245] width 660 height 19
click at [551, 247] on td "40%" at bounding box center [578, 245] width 55 height 19
drag, startPoint x: 545, startPoint y: 245, endPoint x: 523, endPoint y: 247, distance: 22.2
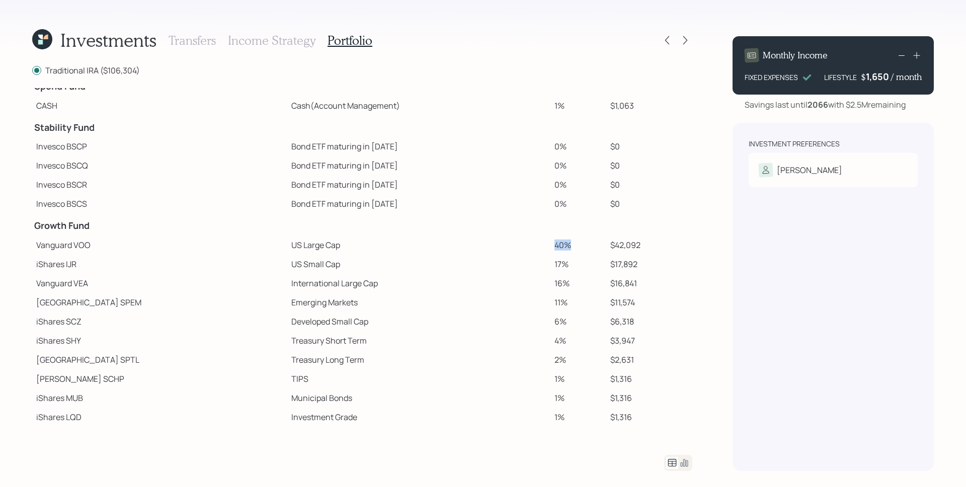
click at [523, 247] on tr "Vanguard VOO US Large Cap 40% $42,092" at bounding box center [362, 245] width 660 height 19
click at [551, 329] on td "6%" at bounding box center [578, 321] width 55 height 19
click at [887, 269] on div "Investment Preferences Davina Risk Tolerance: Moderately aggressive" at bounding box center [833, 297] width 201 height 348
click at [699, 47] on div "Investments Transfers Income Strategy Portfolio Traditional IRA ($106,304) Spen…" at bounding box center [483, 243] width 966 height 487
click at [681, 39] on icon at bounding box center [685, 40] width 10 height 10
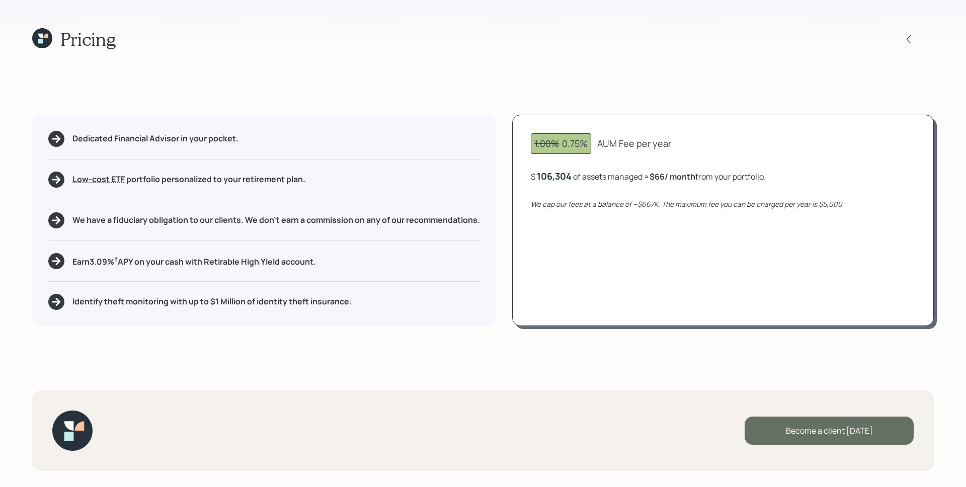
click at [838, 421] on div "Become a client today" at bounding box center [829, 431] width 169 height 28
click at [849, 430] on div "Go to Altruist" at bounding box center [829, 431] width 169 height 28
click at [45, 36] on icon at bounding box center [45, 36] width 5 height 5
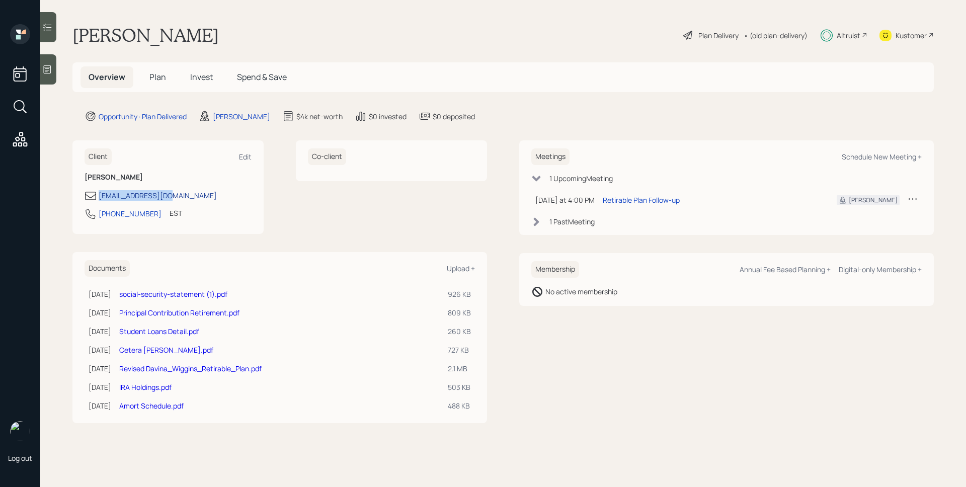
drag, startPoint x: 191, startPoint y: 197, endPoint x: 100, endPoint y: 200, distance: 91.1
click at [100, 200] on div "davinaw3@gmail.com" at bounding box center [168, 196] width 167 height 12
copy div "davinaw3@gmail.com"
click at [173, 220] on div "301-335-8099 EST Currently 4:38 PM" at bounding box center [168, 217] width 167 height 18
drag, startPoint x: 148, startPoint y: 216, endPoint x: 100, endPoint y: 216, distance: 47.8
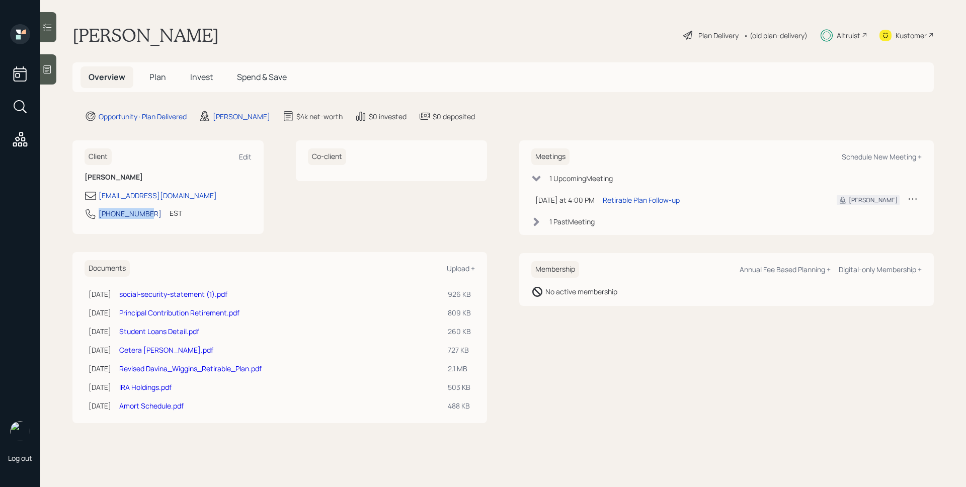
click at [100, 216] on div "301-335-8099 EST Currently 4:38 PM" at bounding box center [168, 217] width 167 height 18
copy div "301-335-8099"
click at [166, 76] on h5 "Plan" at bounding box center [157, 77] width 33 height 22
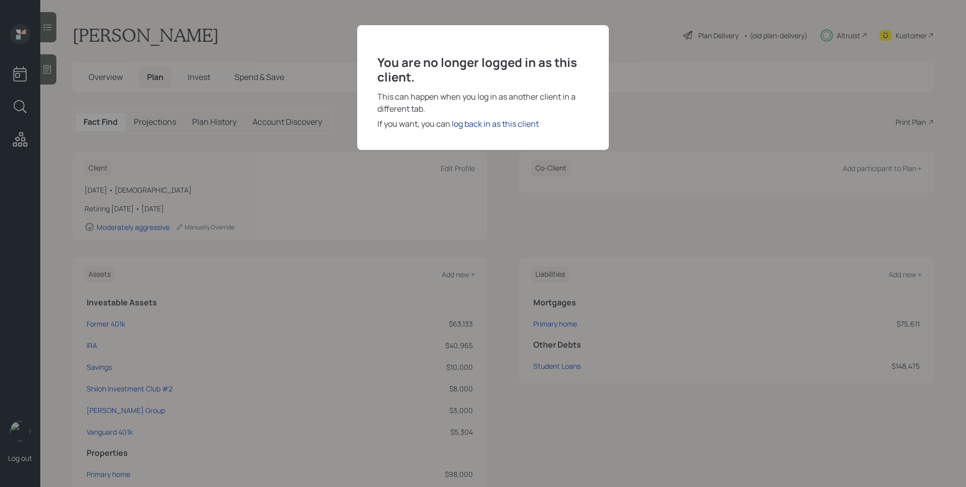
click at [470, 122] on div "log back in as this client" at bounding box center [495, 124] width 87 height 12
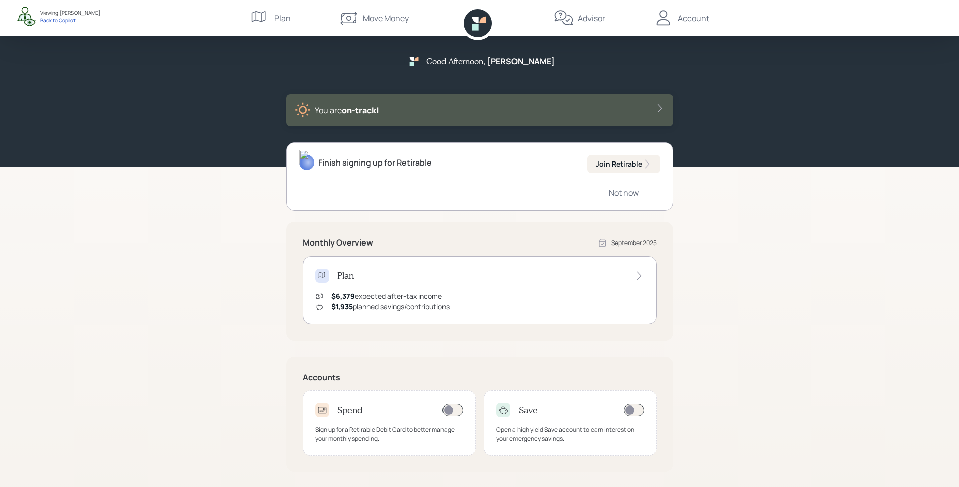
click at [576, 20] on div "Advisor" at bounding box center [579, 18] width 51 height 36
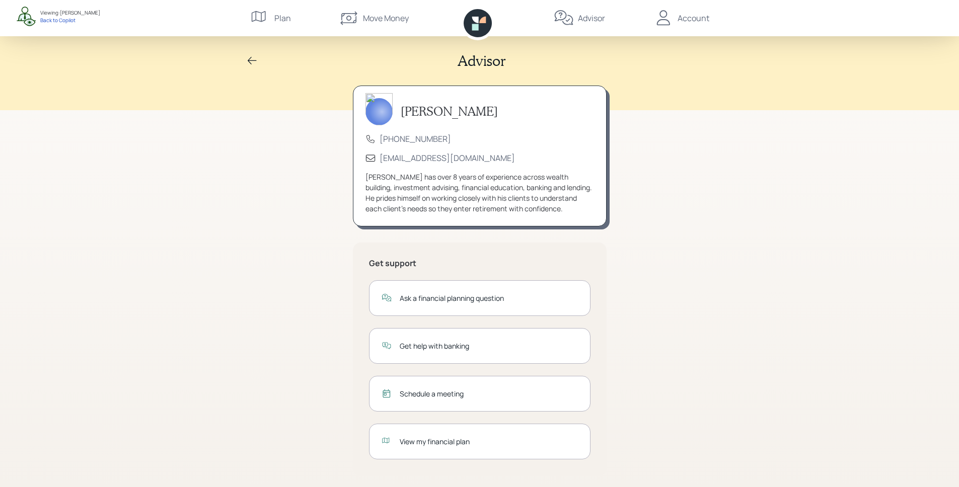
click at [443, 448] on div "View my financial plan" at bounding box center [479, 442] width 221 height 36
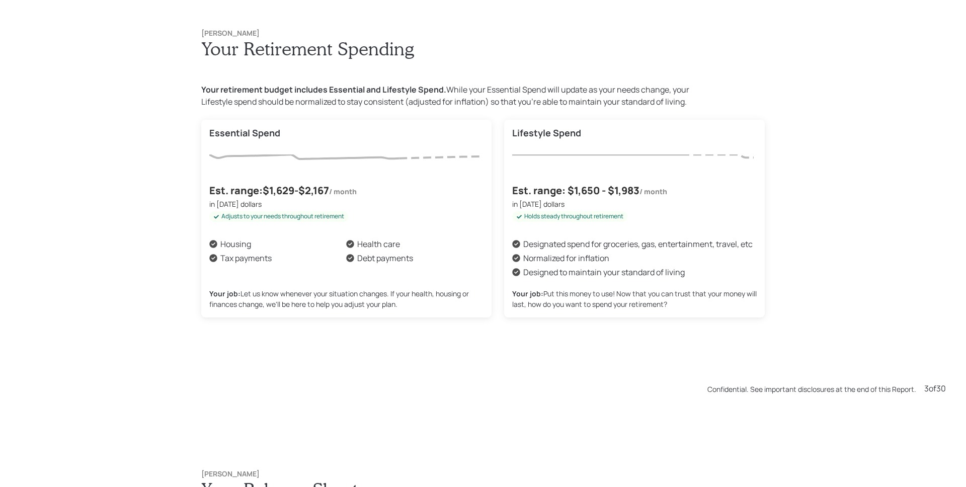
scroll to position [1462, 0]
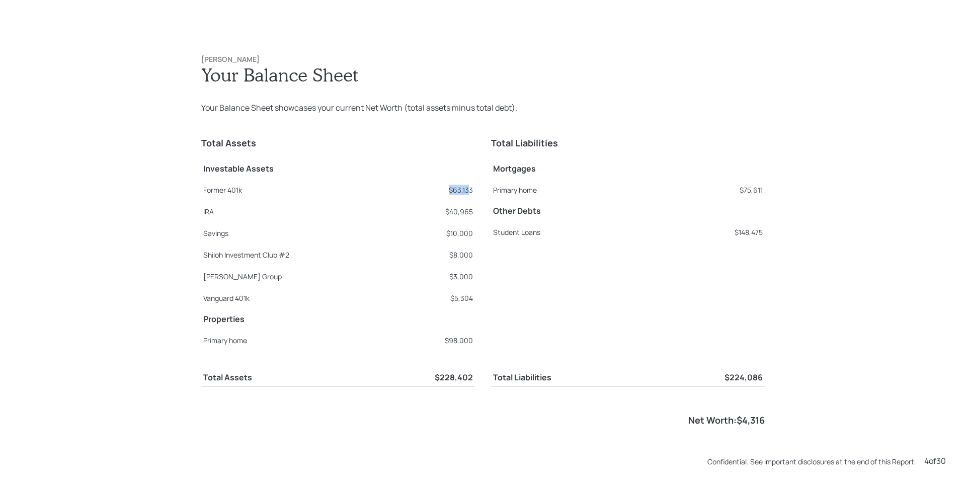
drag, startPoint x: 446, startPoint y: 190, endPoint x: 467, endPoint y: 190, distance: 20.6
click at [467, 190] on div "$63,133" at bounding box center [439, 190] width 68 height 11
click at [601, 257] on div "Total Liabilities Mortgages Primary home $75,611 Other Debts Student Loans $148…" at bounding box center [628, 240] width 274 height 220
